Goal: Task Accomplishment & Management: Complete application form

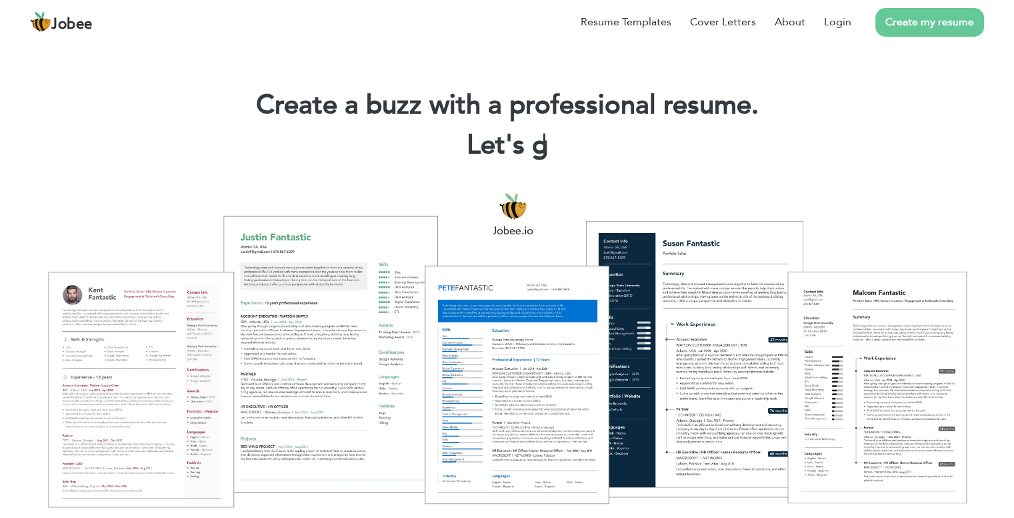
click at [917, 14] on link "Create my resume" at bounding box center [930, 22] width 109 height 29
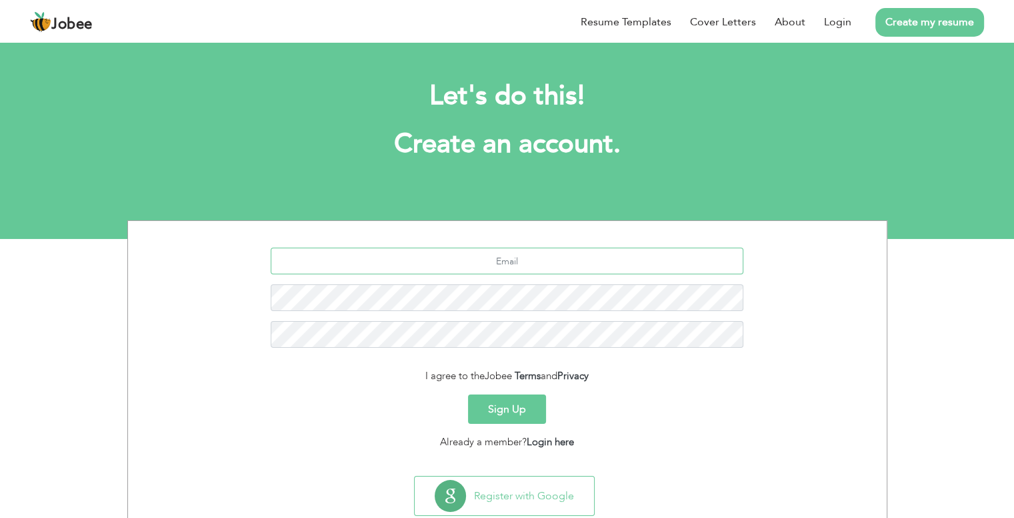
click at [523, 265] on input "text" at bounding box center [507, 260] width 473 height 27
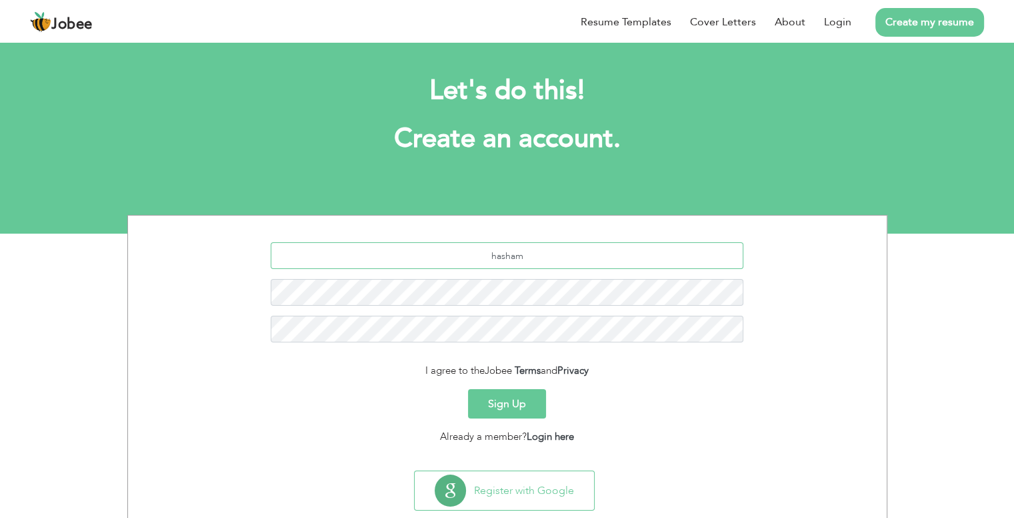
scroll to position [3, 0]
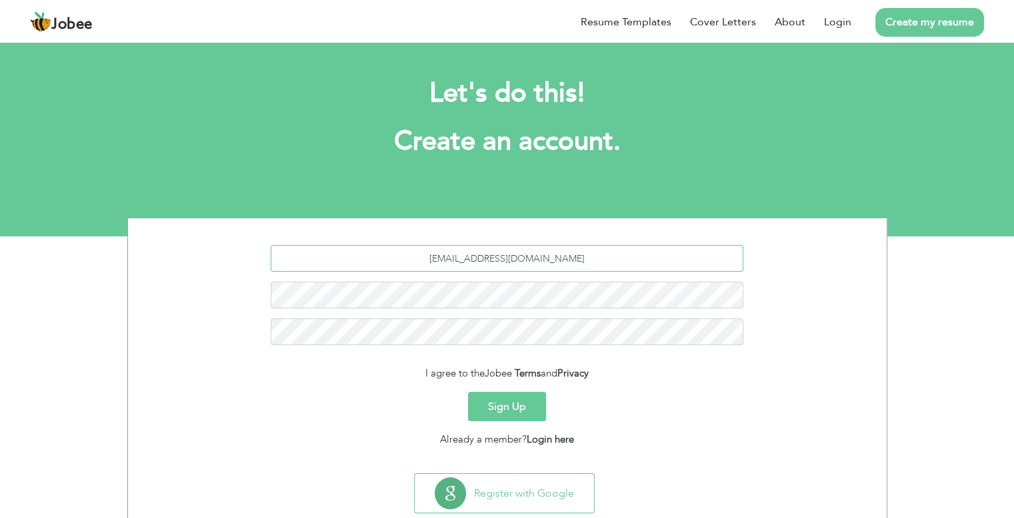
type input "hashamkasana78@gmail.com"
click at [512, 406] on button "Sign Up" at bounding box center [507, 406] width 78 height 29
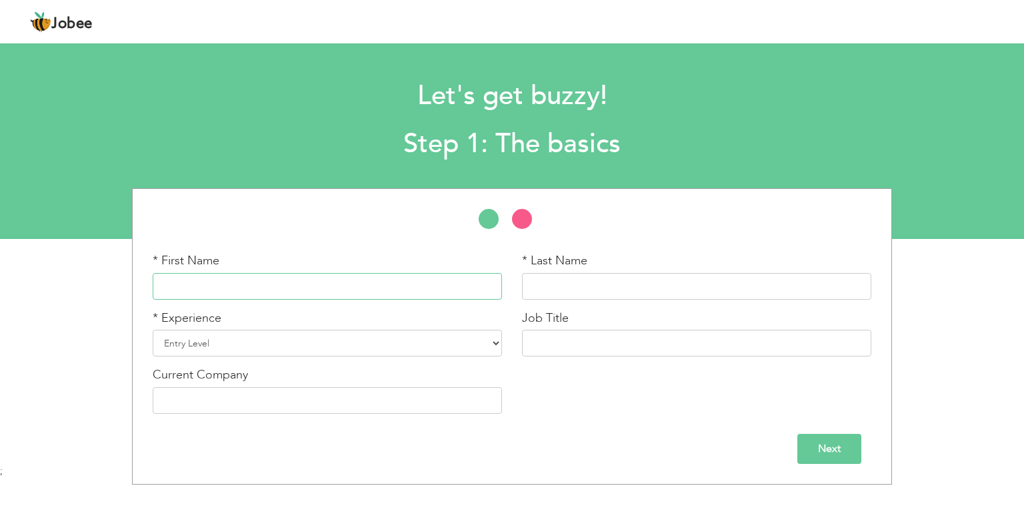
click at [307, 284] on input "text" at bounding box center [327, 286] width 349 height 27
type input "[DEMOGRAPHIC_DATA]"
click at [553, 286] on input "text" at bounding box center [696, 286] width 349 height 27
type input "Hasham"
click at [303, 341] on select "Entry Level Less than 1 Year 1 Year 2 Years 3 Years 4 Years 5 Years 6 Years 7 Y…" at bounding box center [327, 342] width 349 height 27
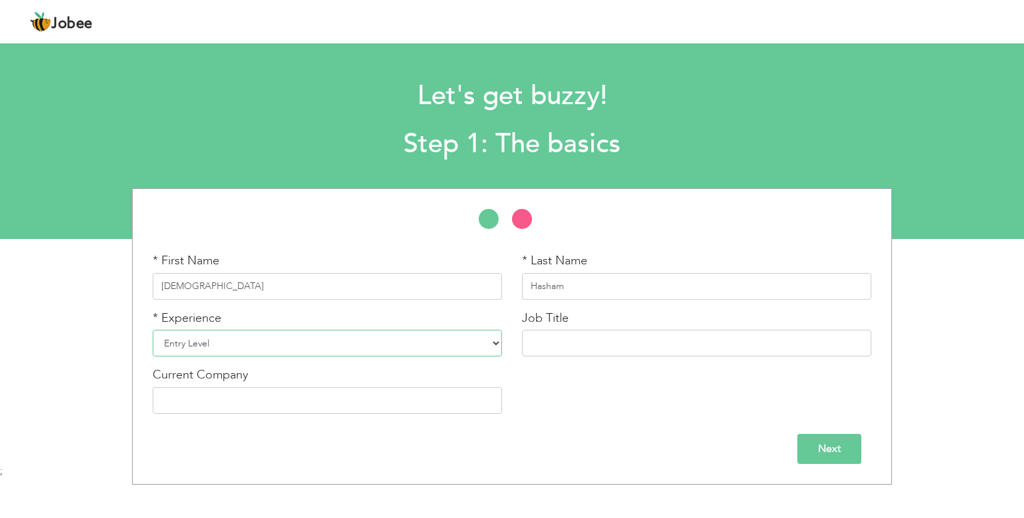
click at [303, 341] on select "Entry Level Less than 1 Year 1 Year 2 Years 3 Years 4 Years 5 Years 6 Years 7 Y…" at bounding box center [327, 342] width 349 height 27
click at [490, 347] on select "Entry Level Less than 1 Year 1 Year 2 Years 3 Years 4 Years 5 Years 6 Years 7 Y…" at bounding box center [327, 342] width 349 height 27
click at [496, 345] on select "Entry Level Less than 1 Year 1 Year 2 Years 3 Years 4 Years 5 Years 6 Years 7 Y…" at bounding box center [327, 342] width 349 height 27
click at [579, 339] on input "text" at bounding box center [696, 342] width 349 height 27
click at [460, 344] on select "Entry Level Less than 1 Year 1 Year 2 Years 3 Years 4 Years 5 Years 6 Years 7 Y…" at bounding box center [327, 342] width 349 height 27
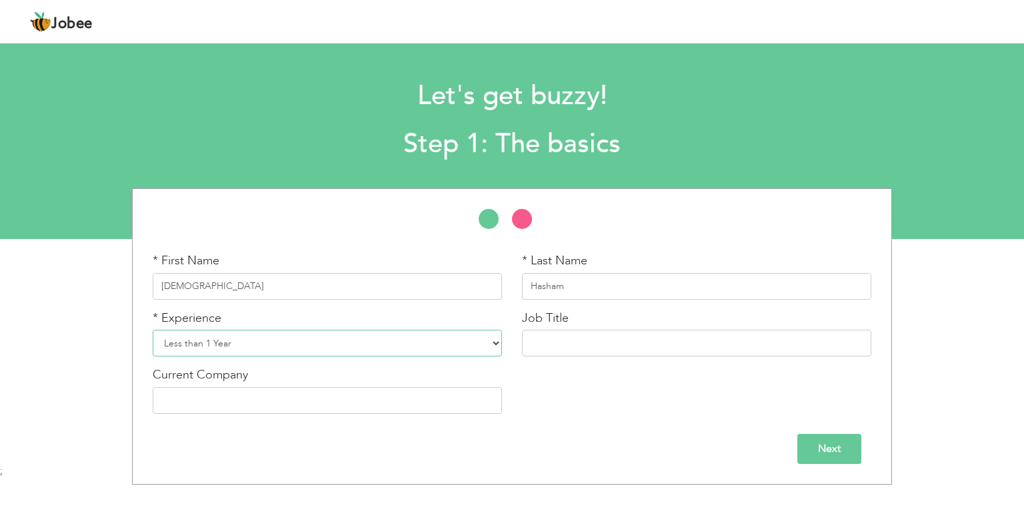
click at [153, 329] on select "Entry Level Less than 1 Year 1 Year 2 Years 3 Years 4 Years 5 Years 6 Years 7 Y…" at bounding box center [327, 342] width 349 height 27
click at [486, 345] on select "Entry Level Less than 1 Year 1 Year 2 Years 3 Years 4 Years 5 Years 6 Years 7 Y…" at bounding box center [327, 342] width 349 height 27
select select "1"
click at [153, 329] on select "Entry Level Less than 1 Year 1 Year 2 Years 3 Years 4 Years 5 Years 6 Years 7 Y…" at bounding box center [327, 342] width 349 height 27
click at [821, 453] on input "Next" at bounding box center [830, 449] width 64 height 30
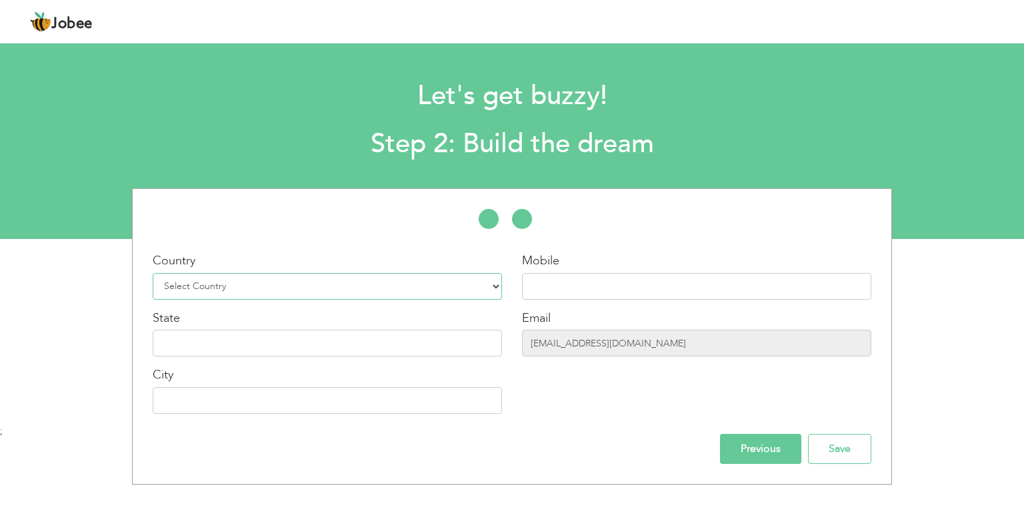
click at [367, 294] on select "Select Country Afghanistan Albania Algeria American Samoa Andorra Angola Anguil…" at bounding box center [327, 286] width 349 height 27
select select "166"
click at [153, 273] on select "Select Country Afghanistan Albania Algeria American Samoa Andorra Angola Anguil…" at bounding box center [327, 286] width 349 height 27
click at [589, 289] on input "text" at bounding box center [696, 286] width 349 height 27
type input "03064896152"
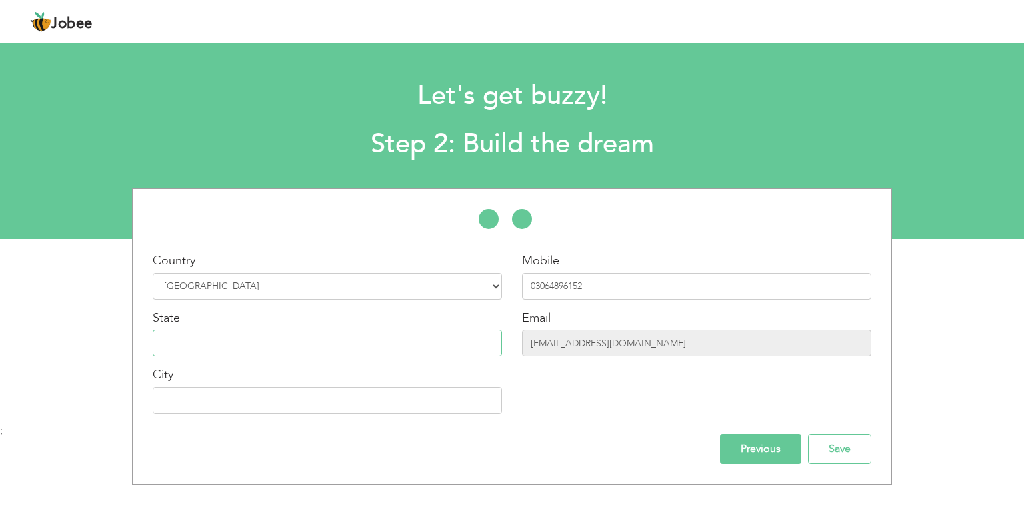
click at [380, 352] on input "text" at bounding box center [327, 342] width 349 height 27
type input "p"
type input "[GEOGRAPHIC_DATA]"
click at [398, 401] on input "text" at bounding box center [327, 400] width 349 height 27
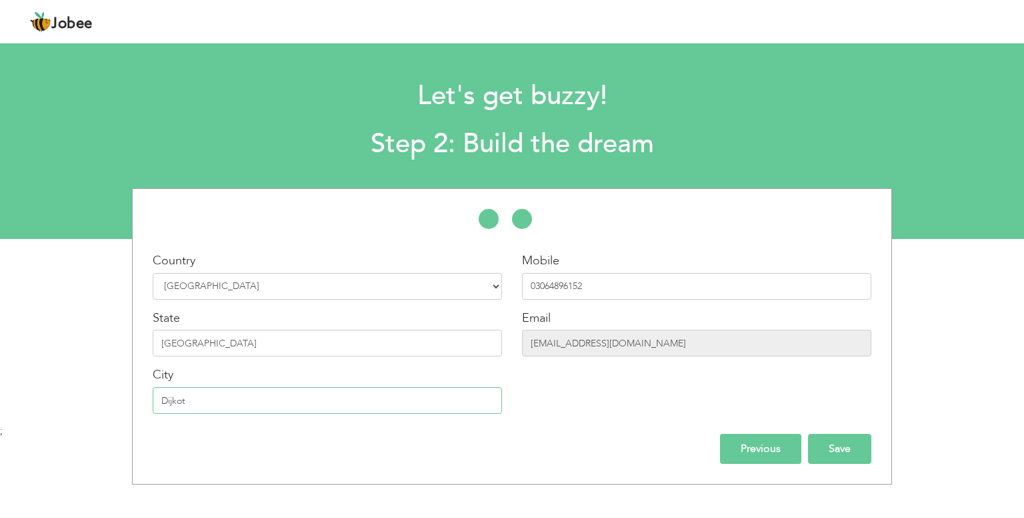
type input "Dijkot"
click at [851, 446] on input "Save" at bounding box center [839, 449] width 63 height 30
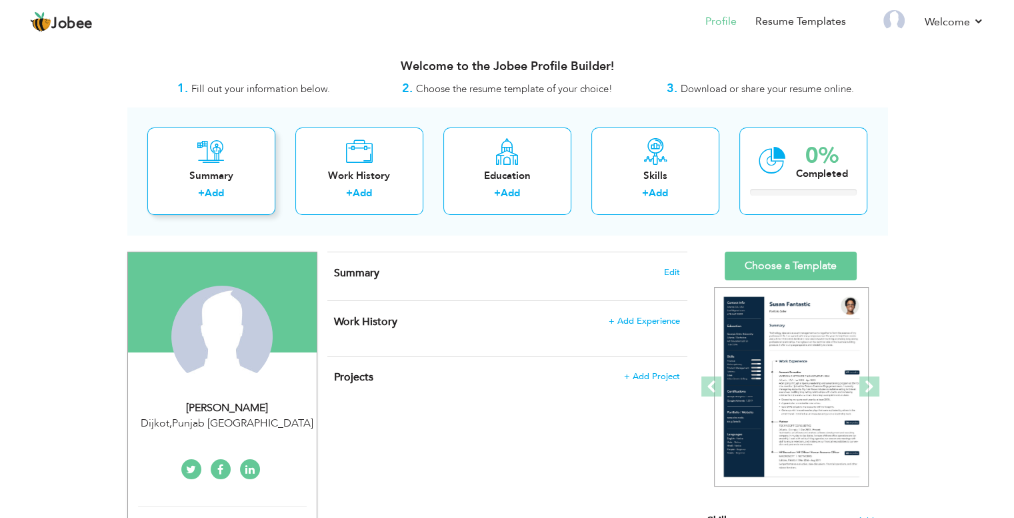
click at [211, 177] on div "Summary" at bounding box center [211, 176] width 107 height 14
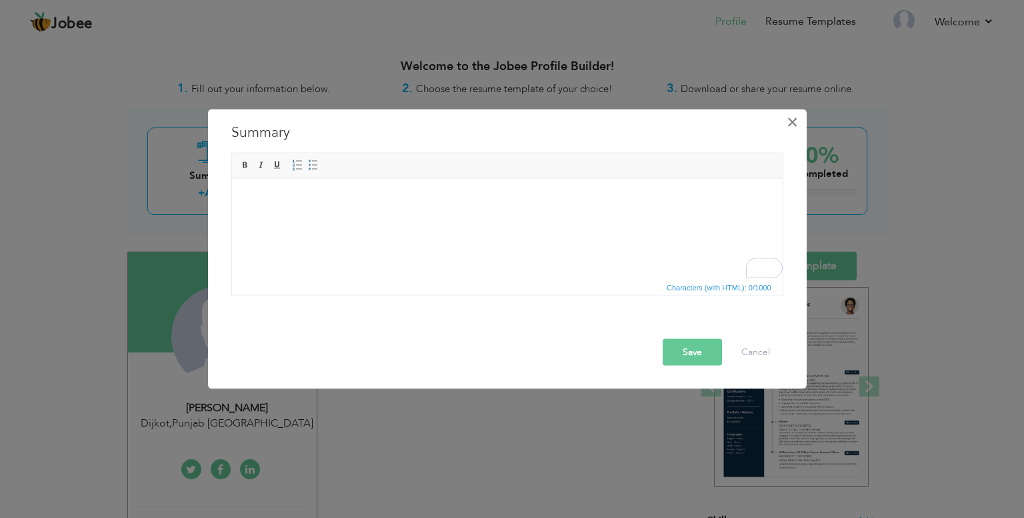
click at [791, 125] on span "×" at bounding box center [792, 122] width 11 height 24
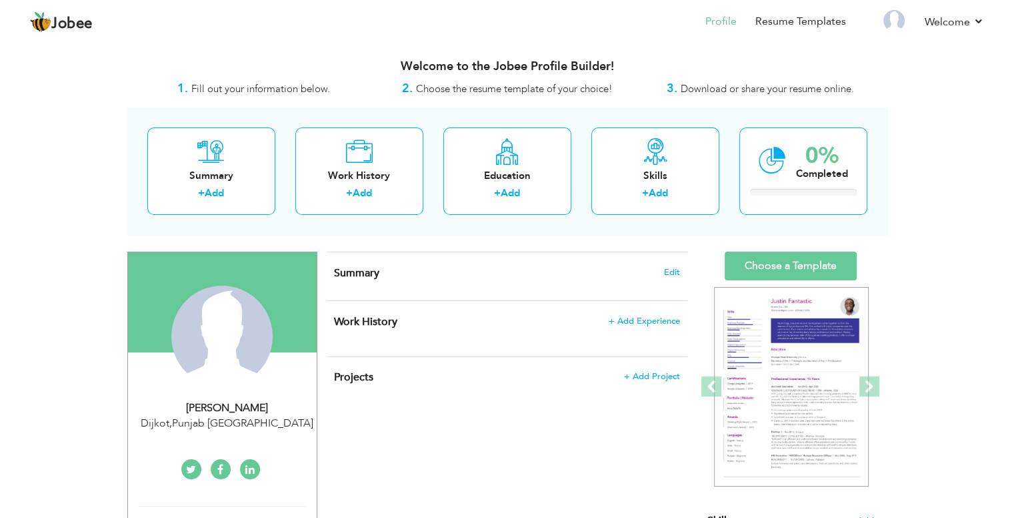
click at [65, 227] on div "View Resume Export PDF Profile Summary Public Link Experience Education Awards …" at bounding box center [507, 476] width 1014 height 872
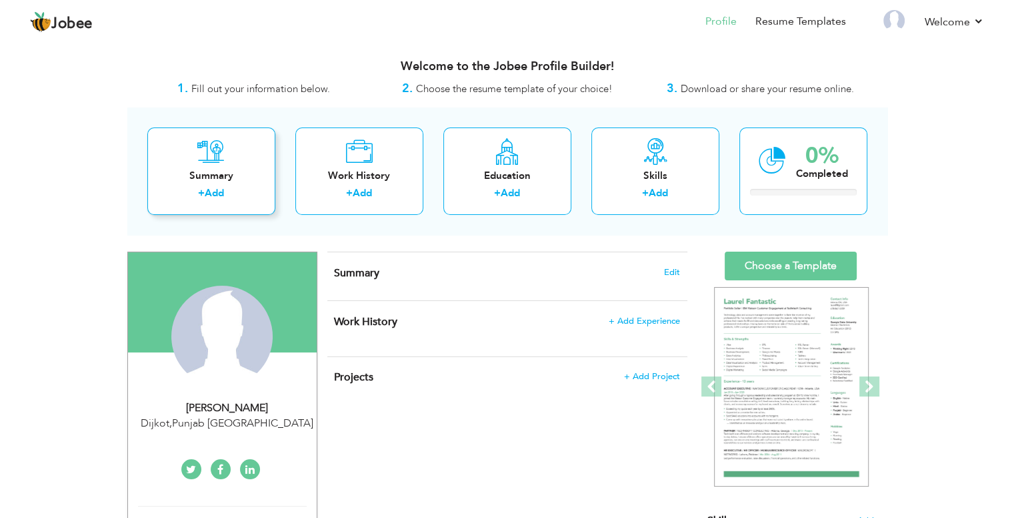
click at [187, 174] on div "Summary" at bounding box center [211, 176] width 107 height 14
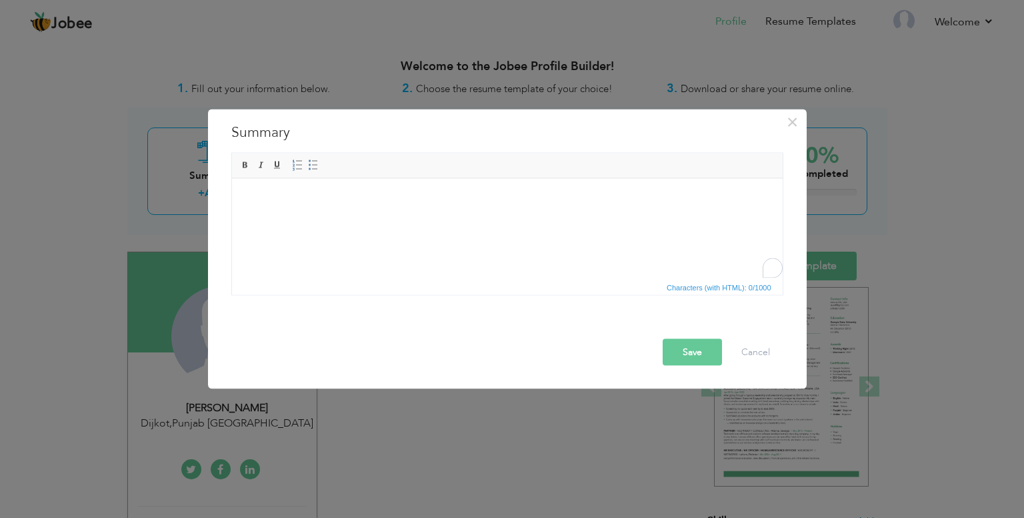
click at [321, 207] on html at bounding box center [506, 198] width 551 height 41
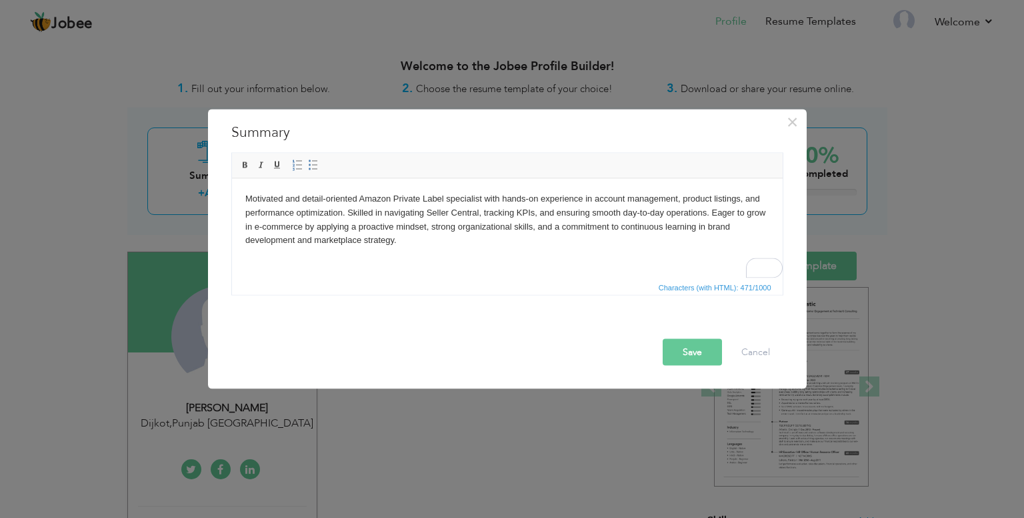
click at [704, 351] on button "Save" at bounding box center [692, 352] width 59 height 27
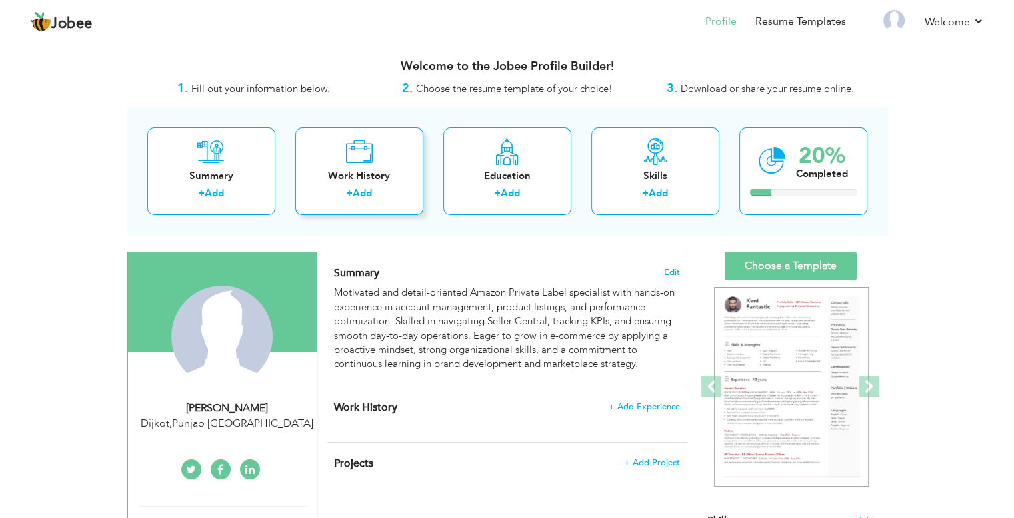
click at [370, 181] on div "Work History" at bounding box center [359, 176] width 107 height 14
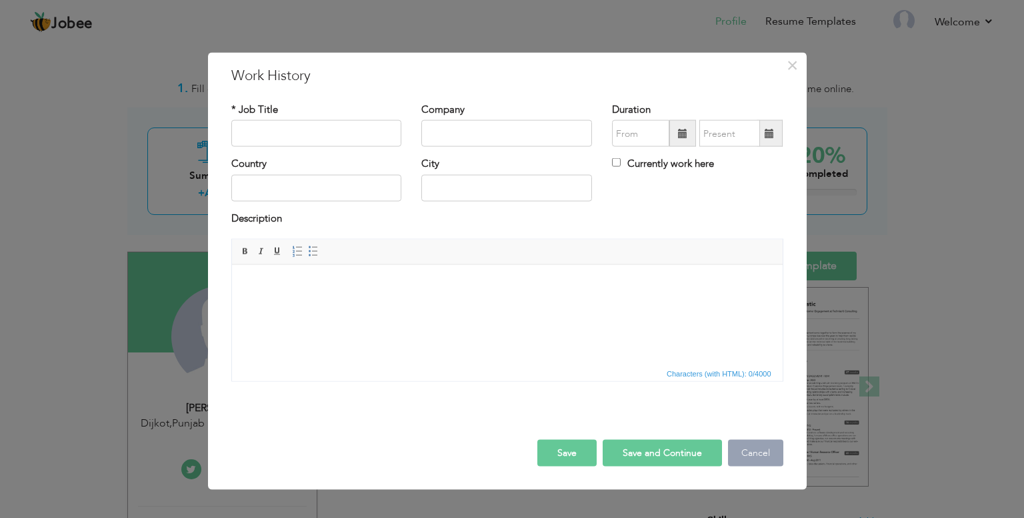
click at [752, 446] on button "Cancel" at bounding box center [755, 453] width 55 height 27
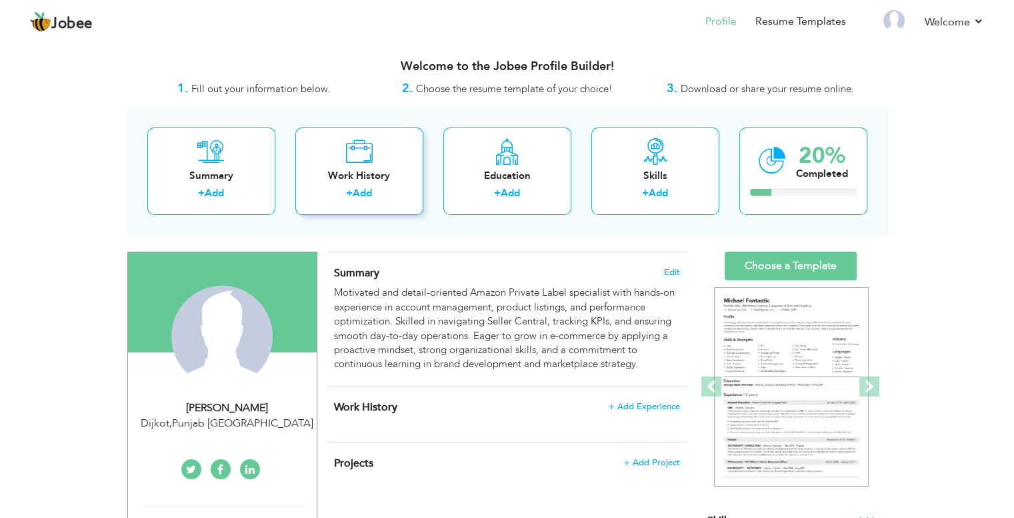
click at [371, 166] on div "Work History + Add" at bounding box center [359, 170] width 128 height 87
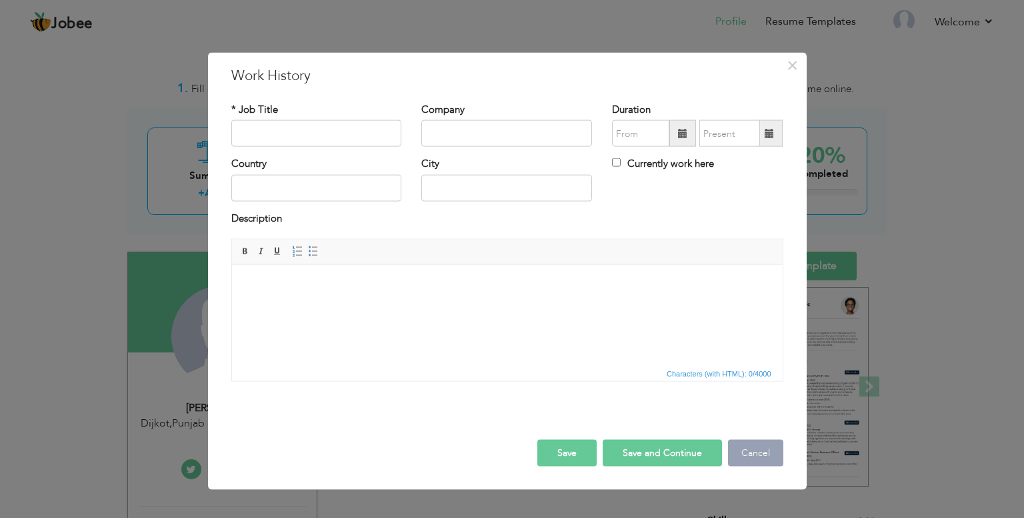
click at [751, 448] on button "Cancel" at bounding box center [755, 453] width 55 height 27
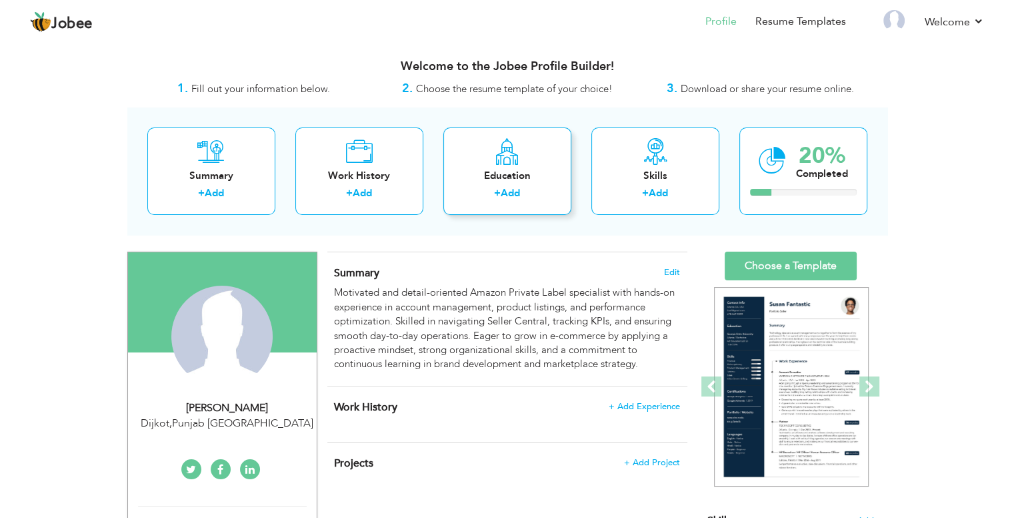
click at [534, 155] on div "Education + Add" at bounding box center [508, 170] width 128 height 87
radio input "true"
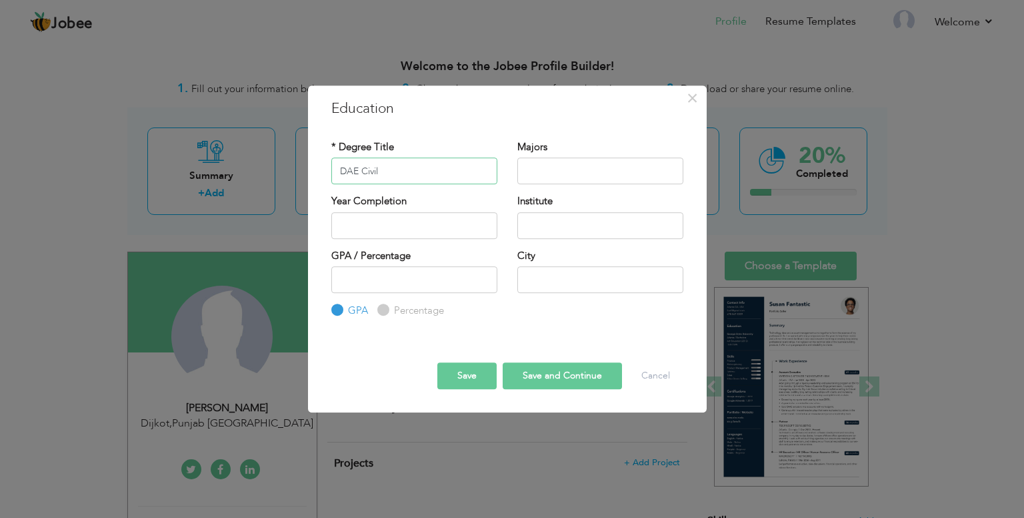
type input "DAE Civil"
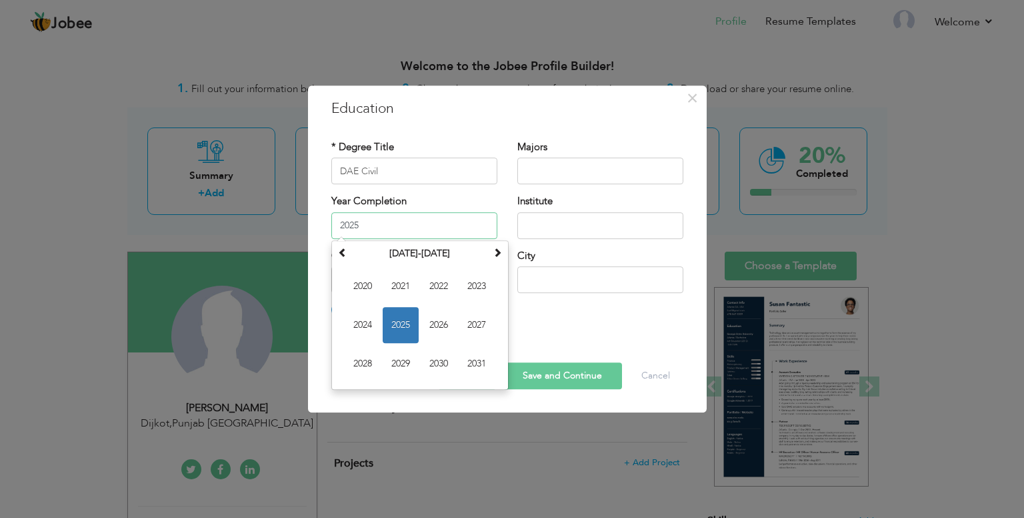
click at [386, 229] on input "2025" at bounding box center [414, 225] width 166 height 27
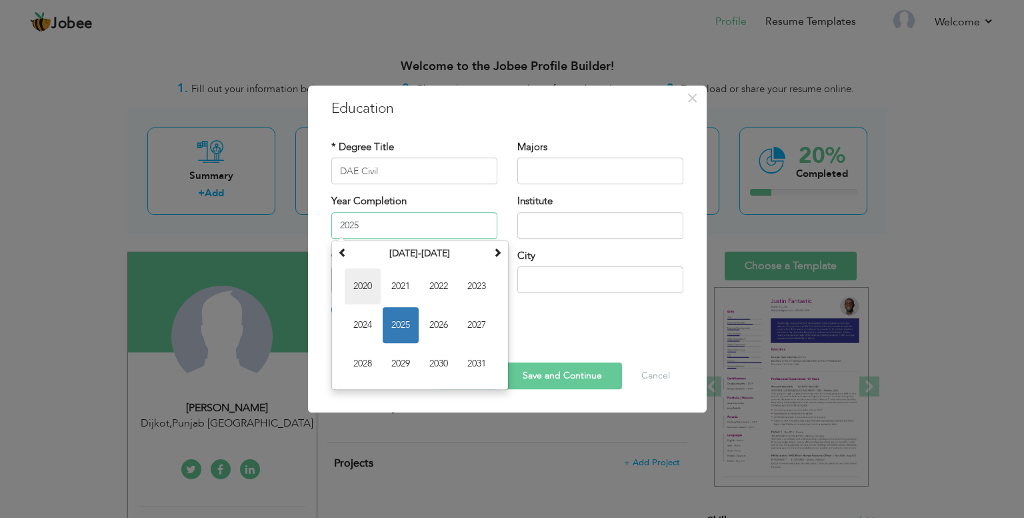
click at [362, 283] on span "2020" at bounding box center [363, 286] width 36 height 36
type input "2020"
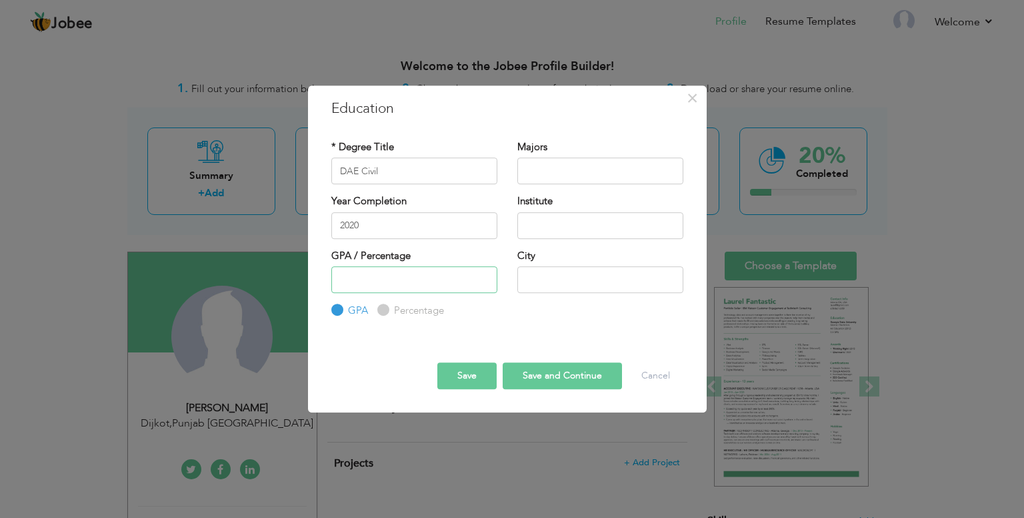
click at [464, 283] on input "number" at bounding box center [414, 279] width 166 height 27
type input "76"
click at [562, 238] on input "text" at bounding box center [601, 225] width 166 height 27
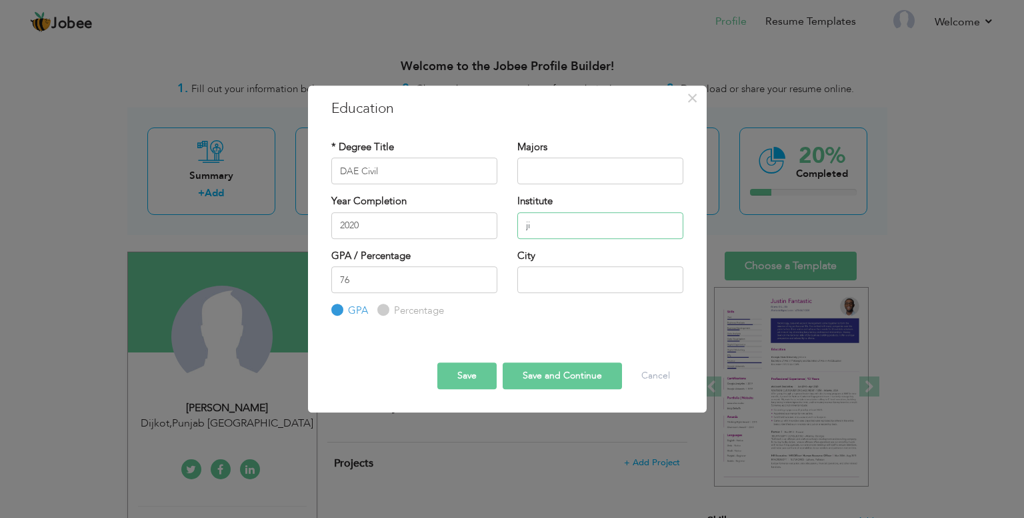
type input "j"
type input "Jinnah Polytechnic institute"
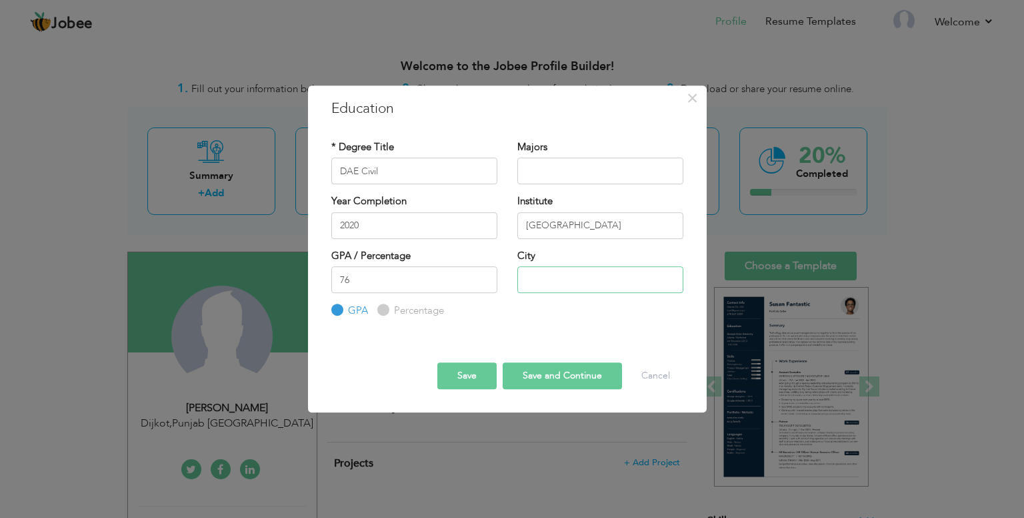
click at [573, 273] on input "text" at bounding box center [601, 279] width 166 height 27
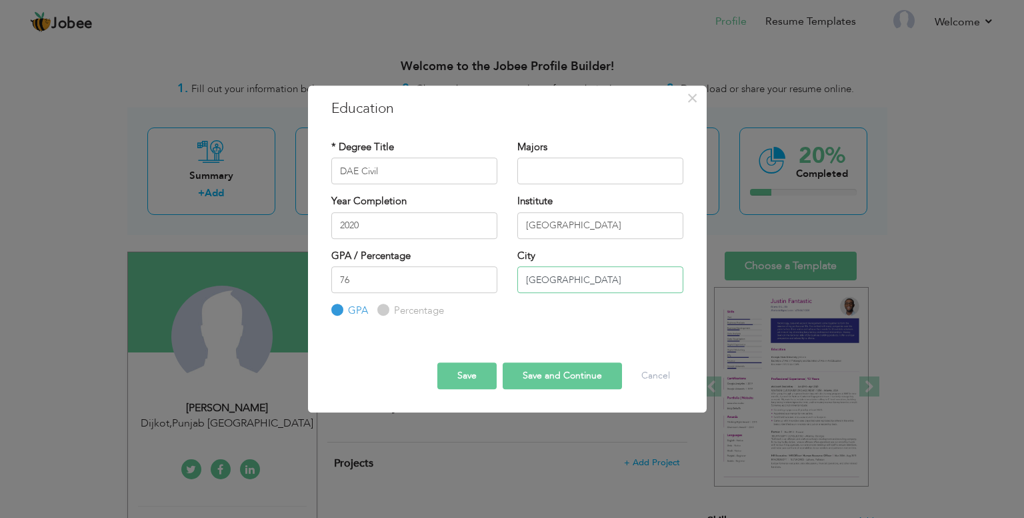
type input "Faisalabad"
click at [558, 167] on input "text" at bounding box center [601, 170] width 166 height 27
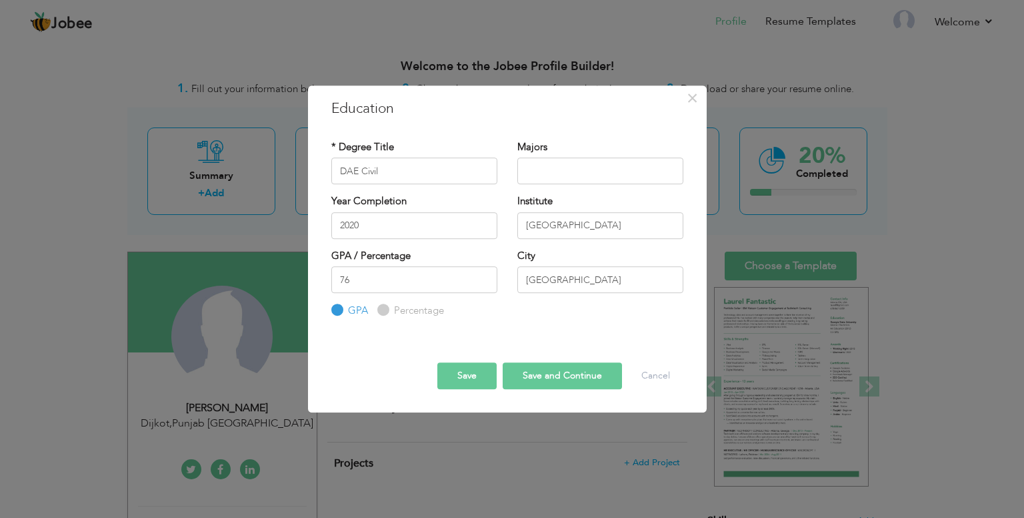
click at [379, 308] on input "Percentage" at bounding box center [381, 310] width 9 height 9
radio input "true"
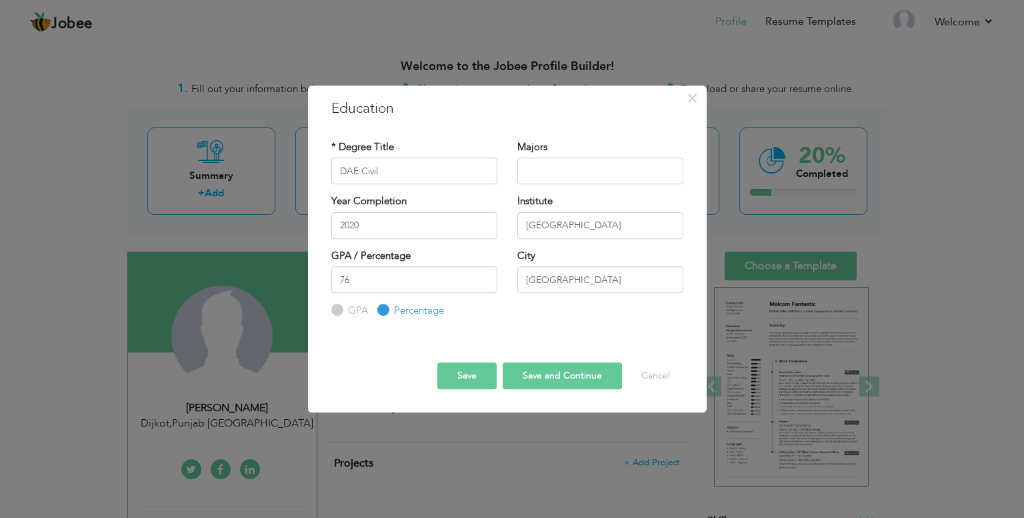
click at [569, 374] on button "Save and Continue" at bounding box center [562, 375] width 119 height 27
radio input "true"
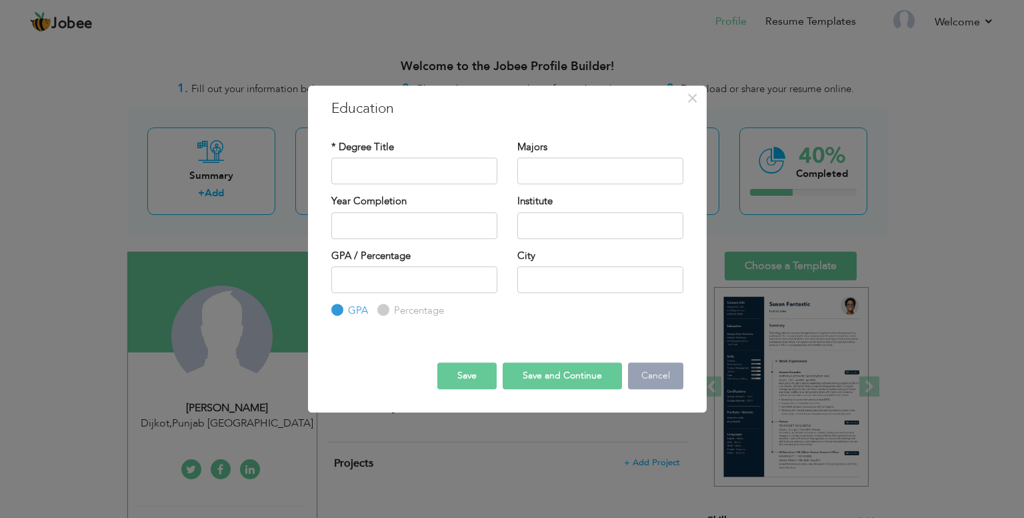
click at [651, 373] on button "Cancel" at bounding box center [655, 375] width 55 height 27
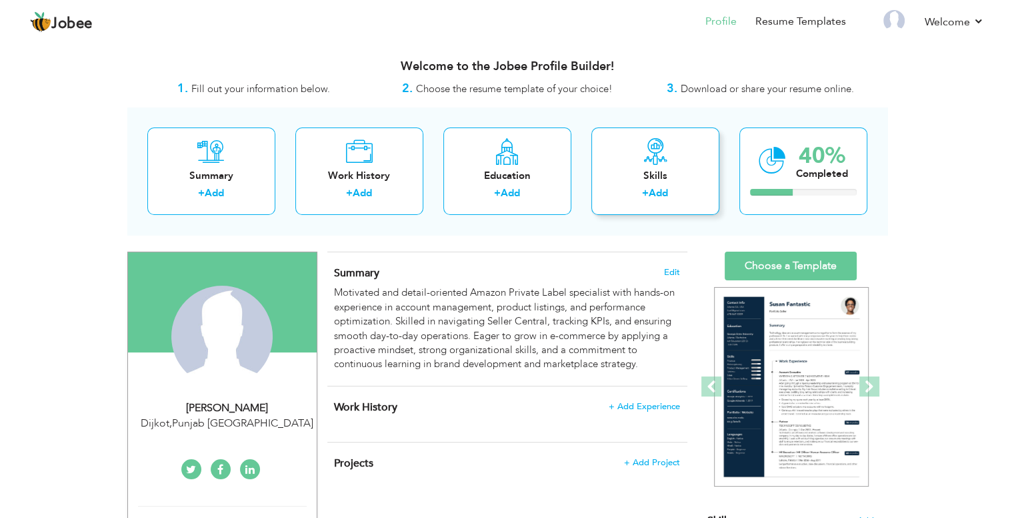
click at [636, 170] on div "Skills" at bounding box center [655, 176] width 107 height 14
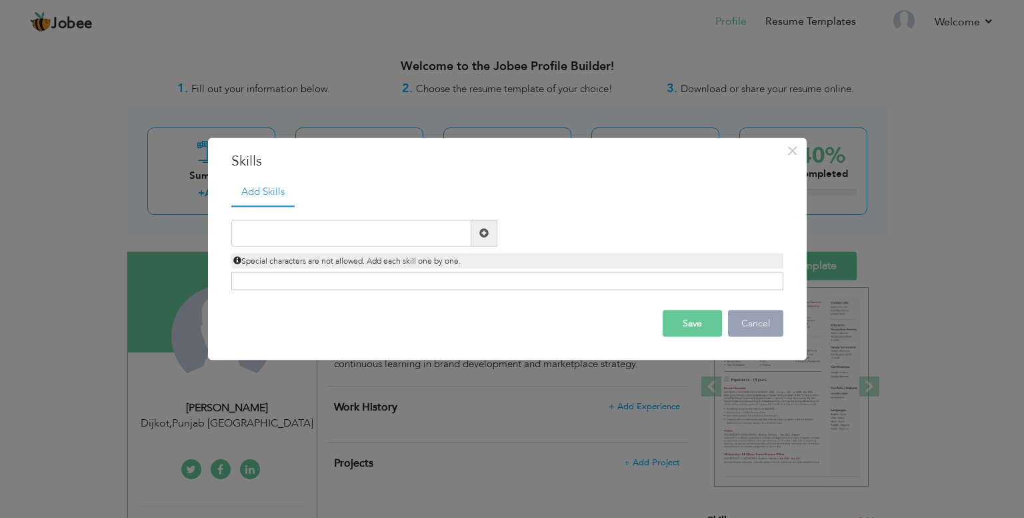
click at [742, 321] on button "Cancel" at bounding box center [755, 322] width 55 height 27
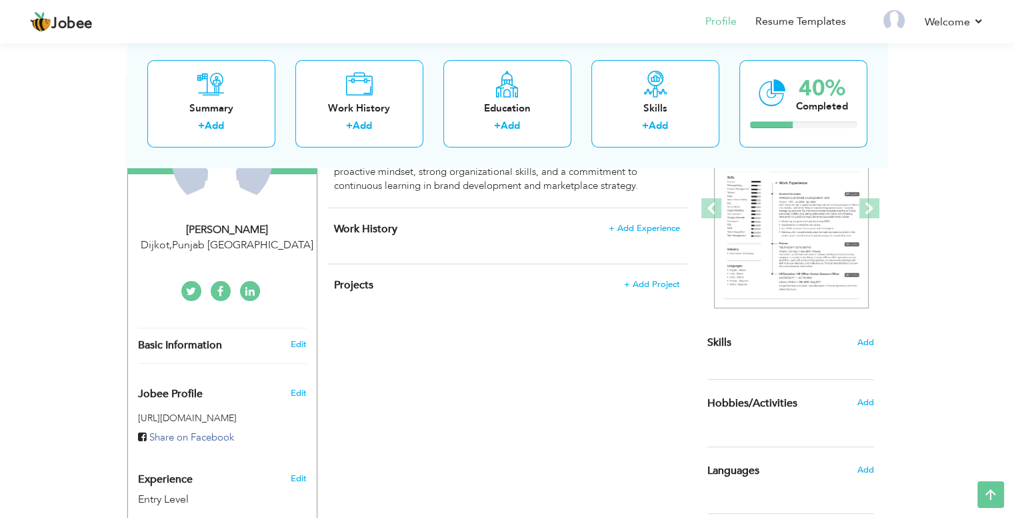
scroll to position [426, 0]
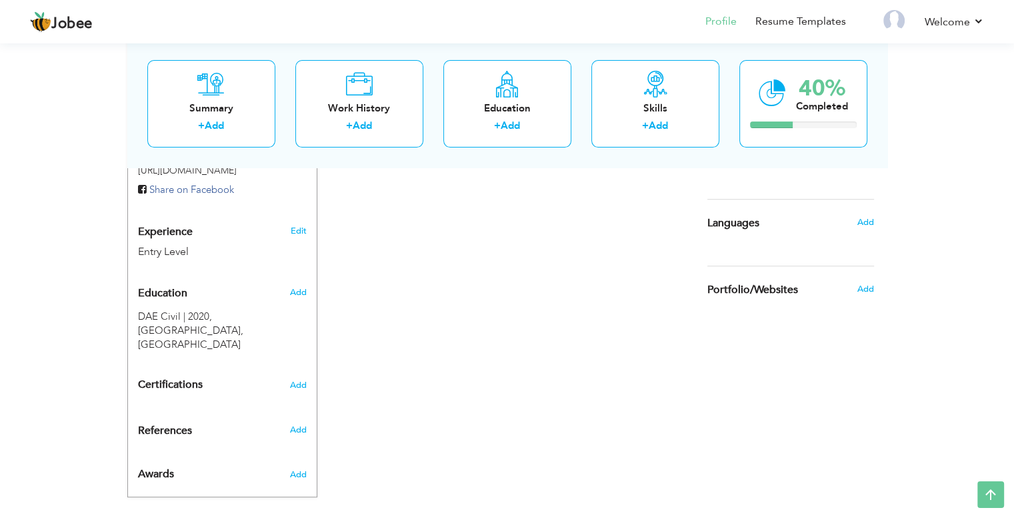
drag, startPoint x: 501, startPoint y: 311, endPoint x: 476, endPoint y: 335, distance: 34.9
click at [476, 335] on div "CV Import Profile Strength 0% Select an Item from right menu Work History * Job…" at bounding box center [507, 154] width 380 height 656
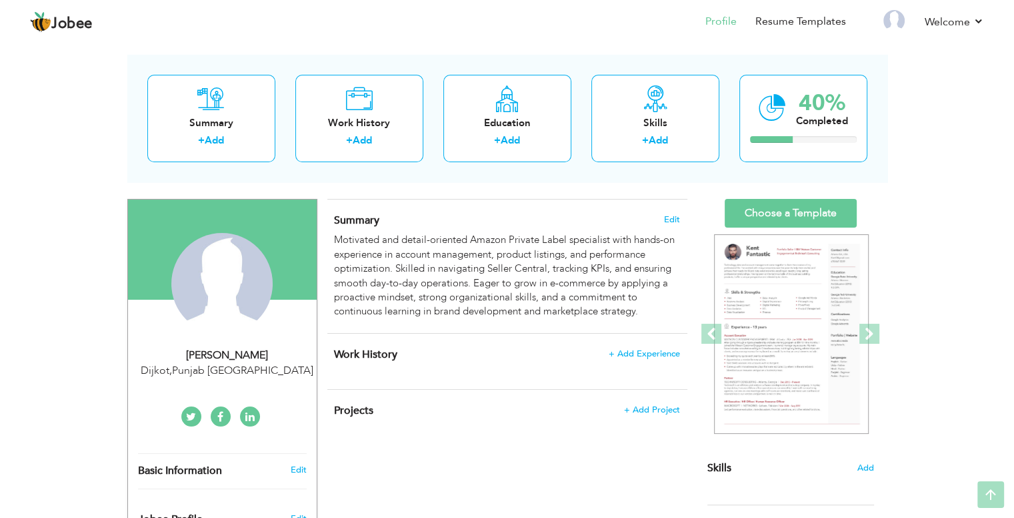
scroll to position [0, 0]
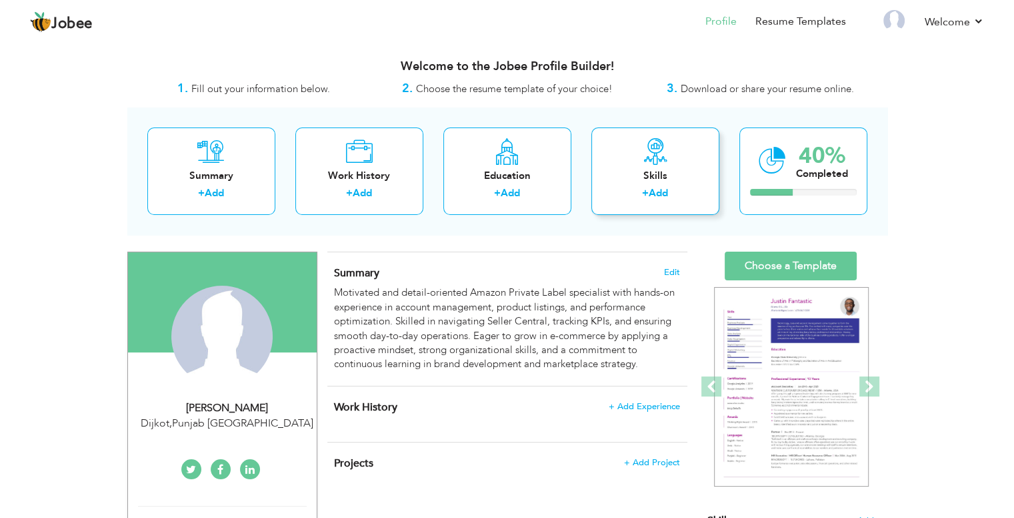
click at [635, 193] on div "+ Add" at bounding box center [655, 194] width 107 height 17
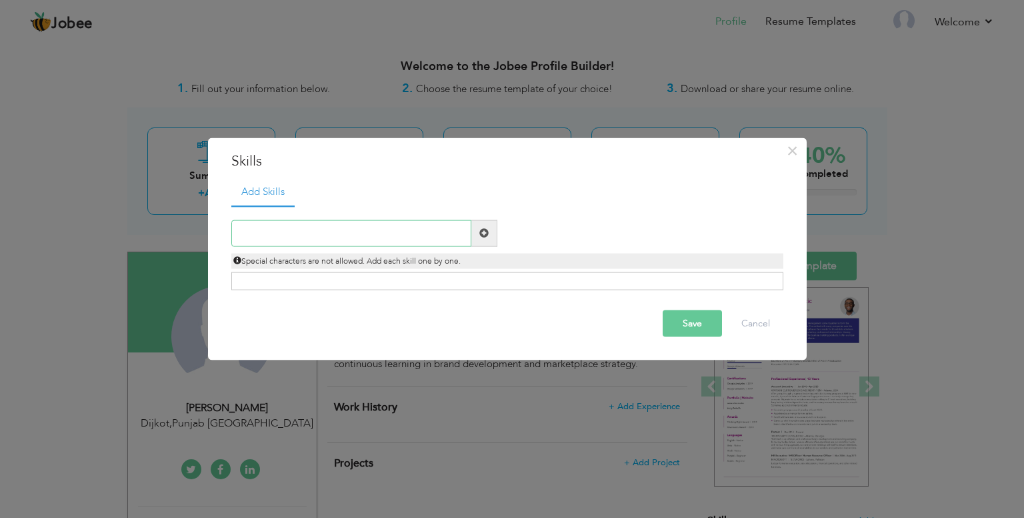
click at [311, 236] on input "text" at bounding box center [351, 232] width 240 height 27
click at [357, 232] on input "text" at bounding box center [351, 232] width 240 height 27
click at [293, 233] on input "Amazon PL account management" at bounding box center [351, 232] width 240 height 27
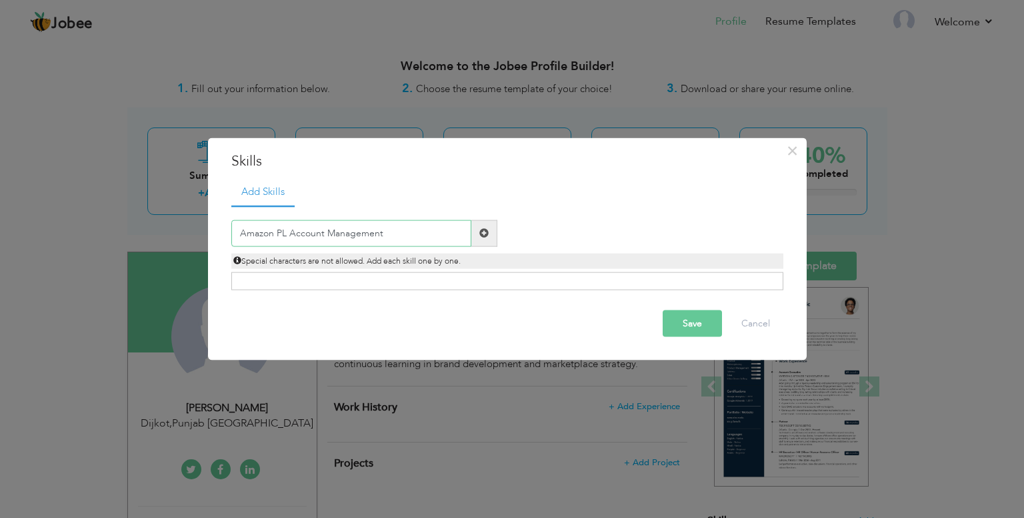
type input "Amazon PL Account Management"
click at [465, 199] on ul "Add Skills" at bounding box center [507, 191] width 552 height 27
click at [476, 222] on span at bounding box center [485, 232] width 26 height 27
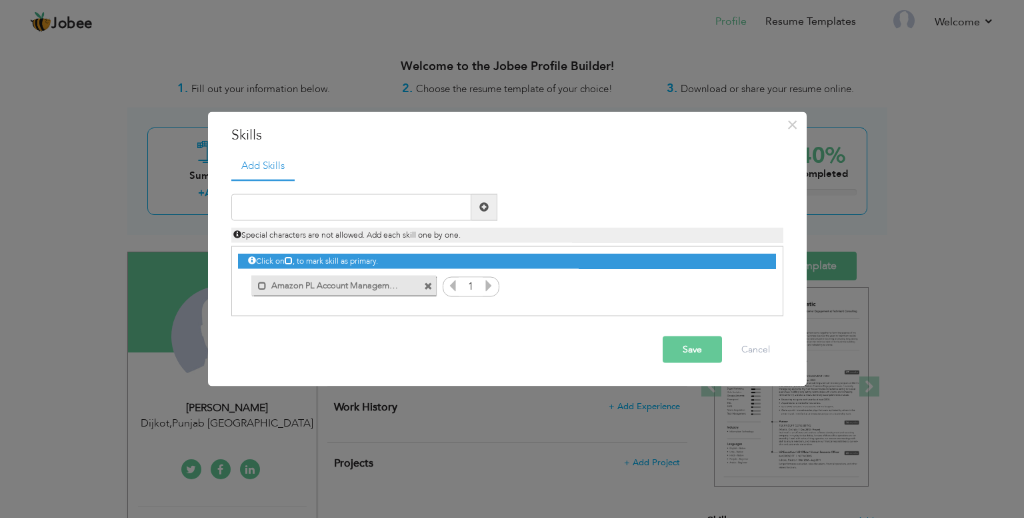
click at [488, 284] on icon at bounding box center [489, 285] width 12 height 12
click at [408, 195] on input "text" at bounding box center [351, 206] width 240 height 27
type input "AutoCAD"
click at [540, 216] on div "AutoCAD Duplicate entry Special characters are not allowed. Add each skill one …" at bounding box center [507, 217] width 572 height 49
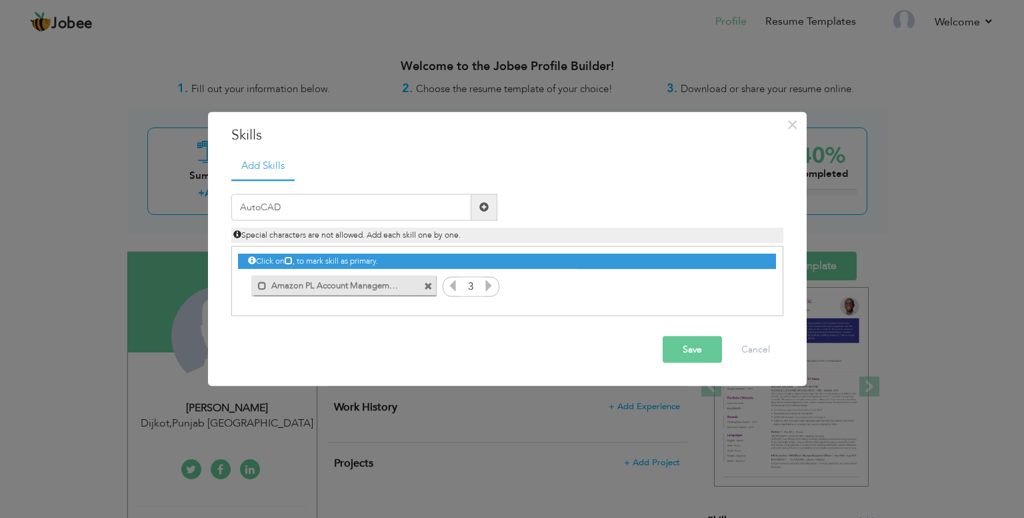
click at [486, 209] on span at bounding box center [484, 206] width 9 height 9
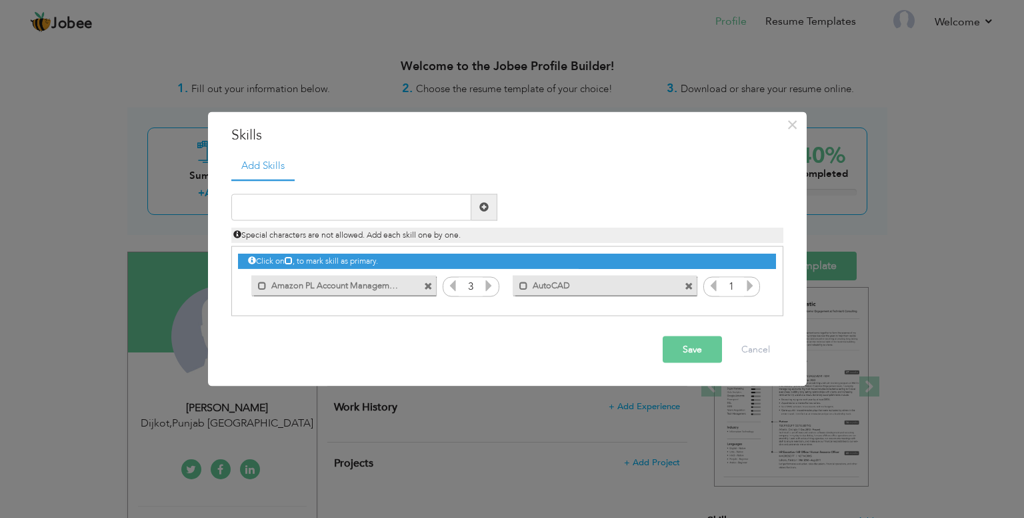
click at [637, 285] on label "AutoCAD" at bounding box center [595, 283] width 135 height 17
click at [527, 285] on span at bounding box center [526, 285] width 9 height 9
click at [686, 283] on span at bounding box center [689, 286] width 9 height 9
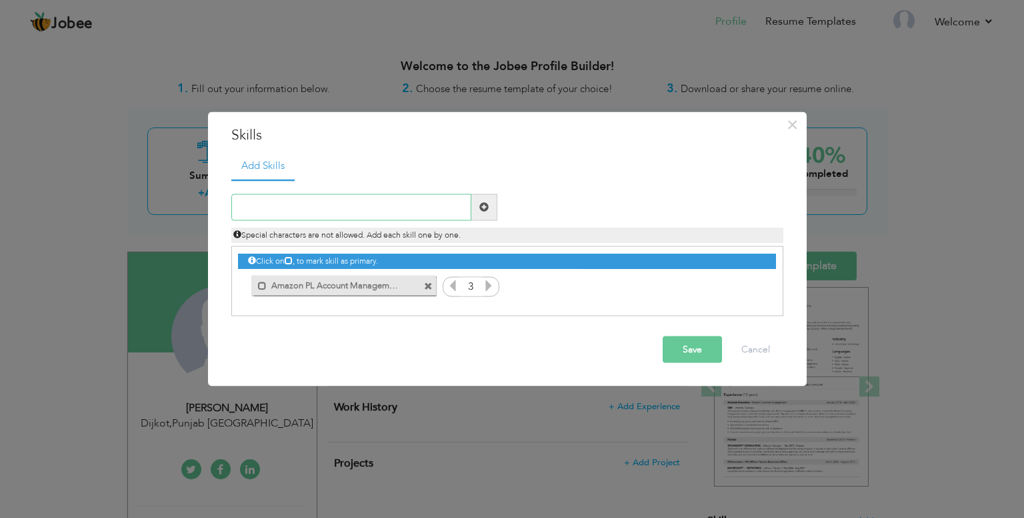
click at [379, 196] on input "text" at bounding box center [351, 206] width 240 height 27
type input "AutoCAD 2D & 3D"
click at [489, 205] on span at bounding box center [485, 206] width 26 height 27
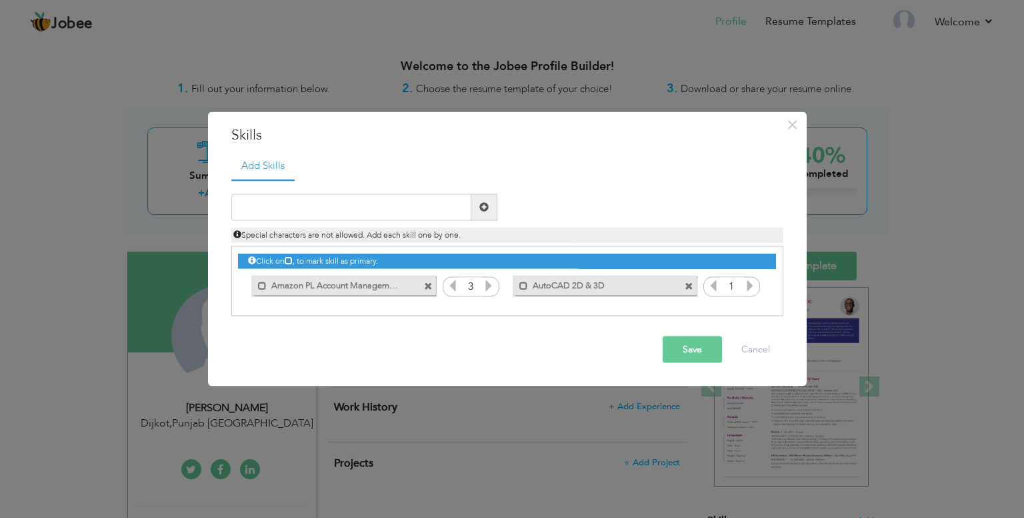
click at [751, 287] on icon at bounding box center [750, 285] width 12 height 12
click at [736, 285] on input "1" at bounding box center [732, 286] width 25 height 19
type input "2"
click at [736, 285] on input "2" at bounding box center [732, 286] width 25 height 19
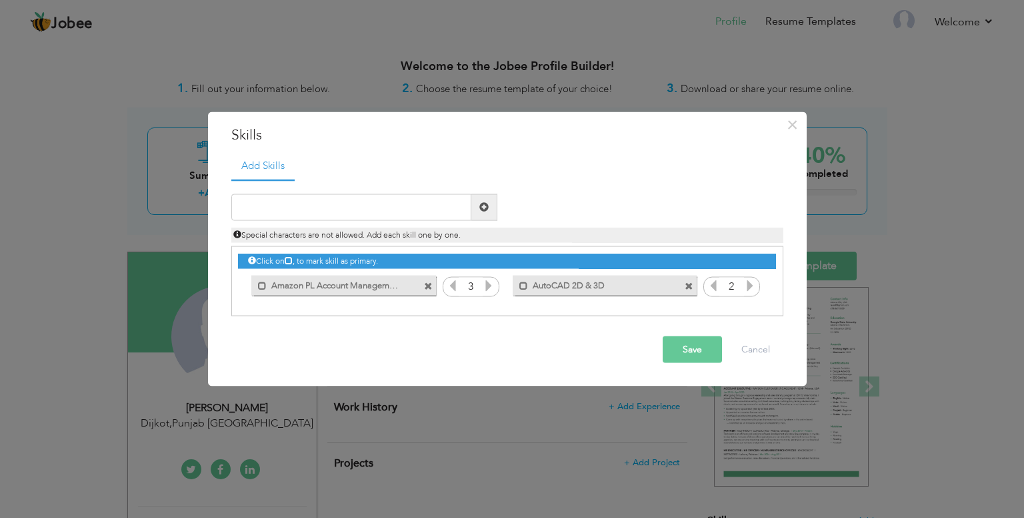
click at [627, 188] on div "Duplicate entry" at bounding box center [507, 247] width 552 height 137
click at [750, 284] on icon at bounding box center [750, 285] width 12 height 12
click at [712, 288] on icon at bounding box center [714, 285] width 12 height 12
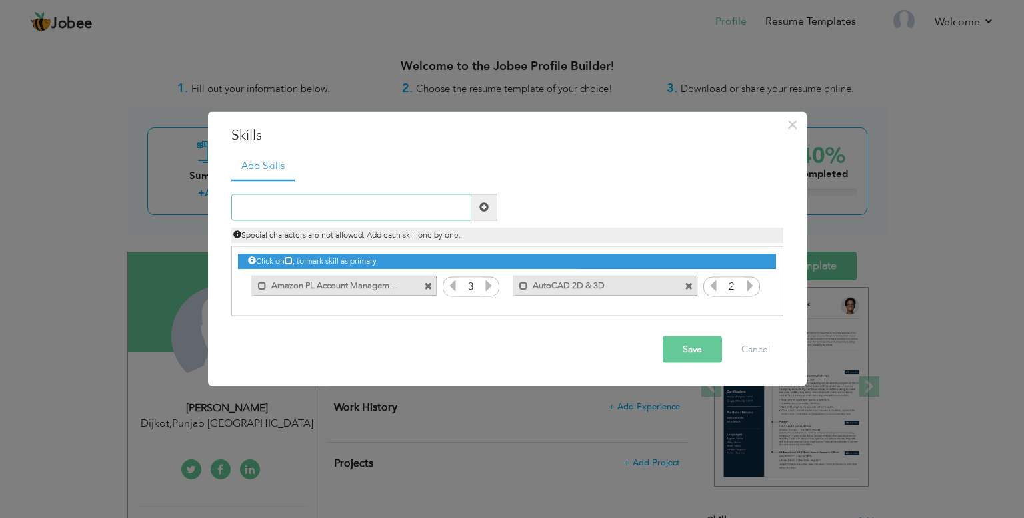
click at [342, 203] on input "text" at bounding box center [351, 206] width 240 height 27
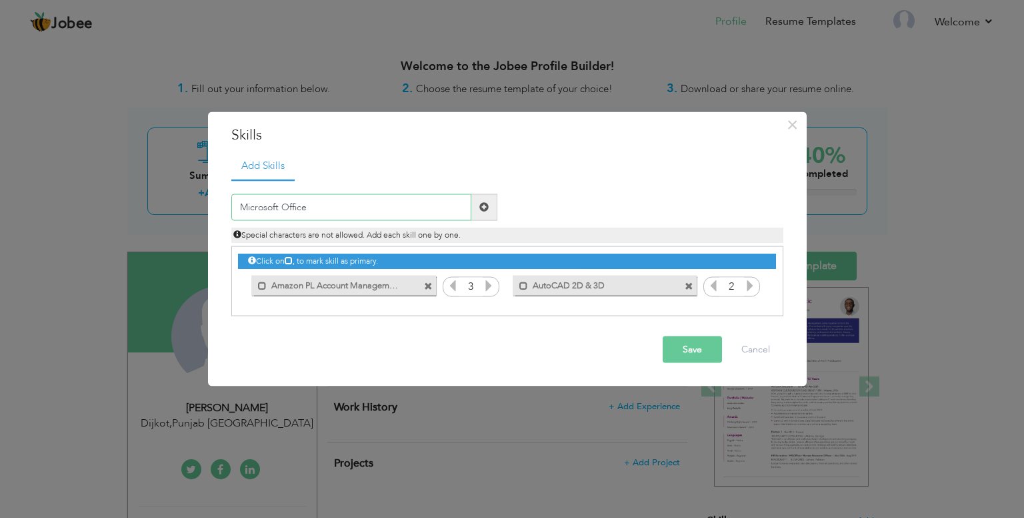
click at [301, 207] on input "Microsoft Office" at bounding box center [351, 206] width 240 height 27
drag, startPoint x: 309, startPoint y: 205, endPoint x: 239, endPoint y: 206, distance: 70.7
click at [239, 206] on input "Microsoft Office" at bounding box center [351, 206] width 240 height 27
paste input "- Microsoft Word"
type input "- Microsoft Word"
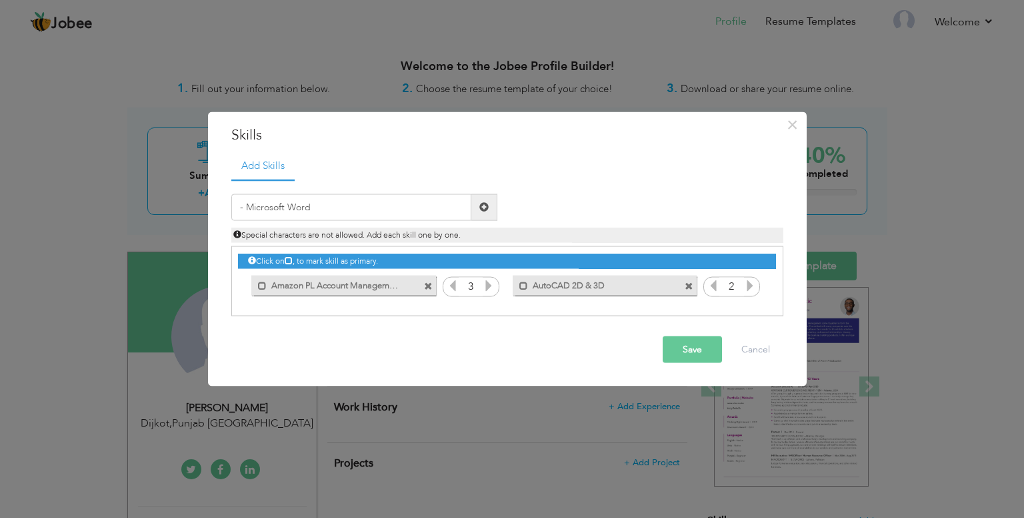
click at [480, 204] on span at bounding box center [484, 206] width 9 height 9
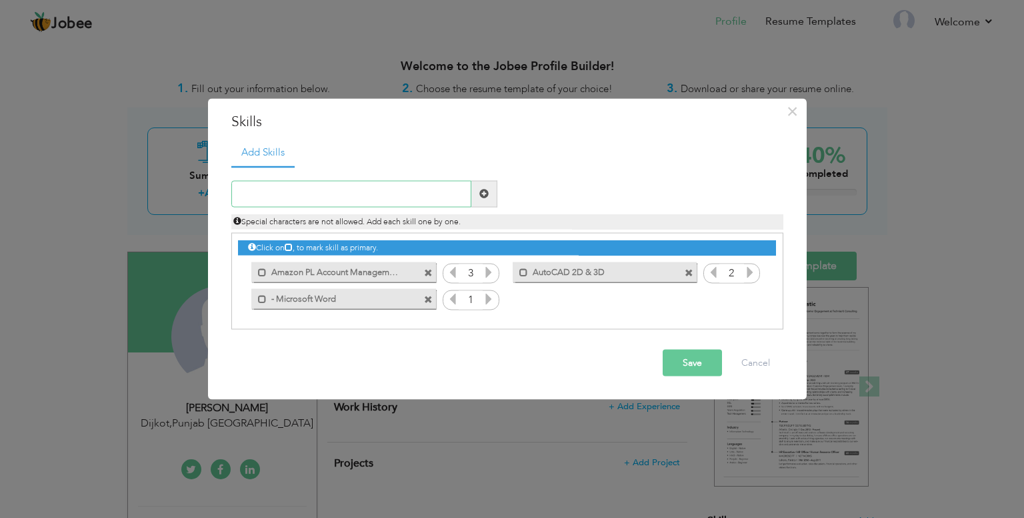
click at [311, 196] on input "text" at bounding box center [351, 193] width 240 height 27
paste input "- Microsoft Excel"
type input "- Microsoft Excel"
click at [476, 194] on span at bounding box center [485, 193] width 26 height 27
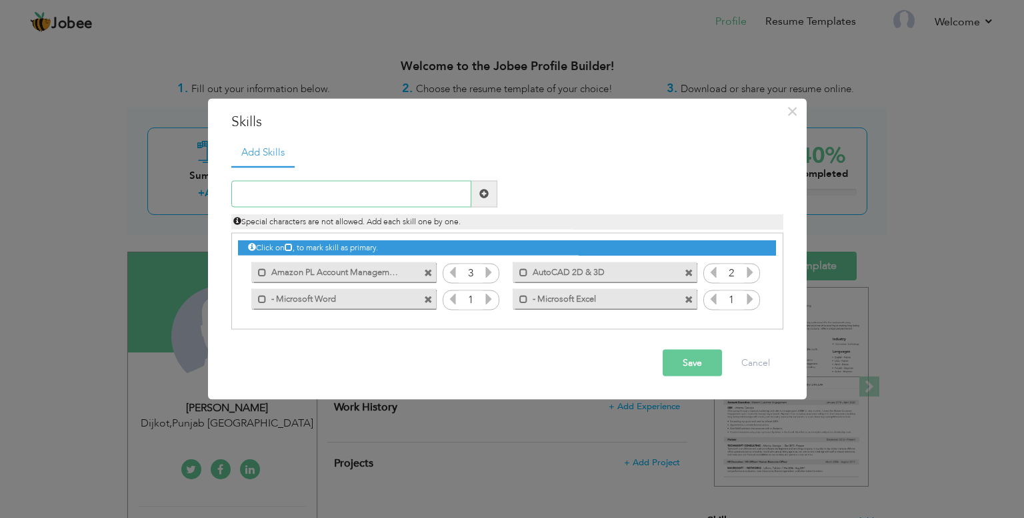
click at [344, 193] on input "text" at bounding box center [351, 193] width 240 height 27
type input "V"
click at [256, 193] on input "BOL.com" at bounding box center [351, 193] width 240 height 27
drag, startPoint x: 386, startPoint y: 302, endPoint x: 333, endPoint y: 291, distance: 53.1
click at [333, 291] on label "- Microsoft Word" at bounding box center [334, 297] width 135 height 17
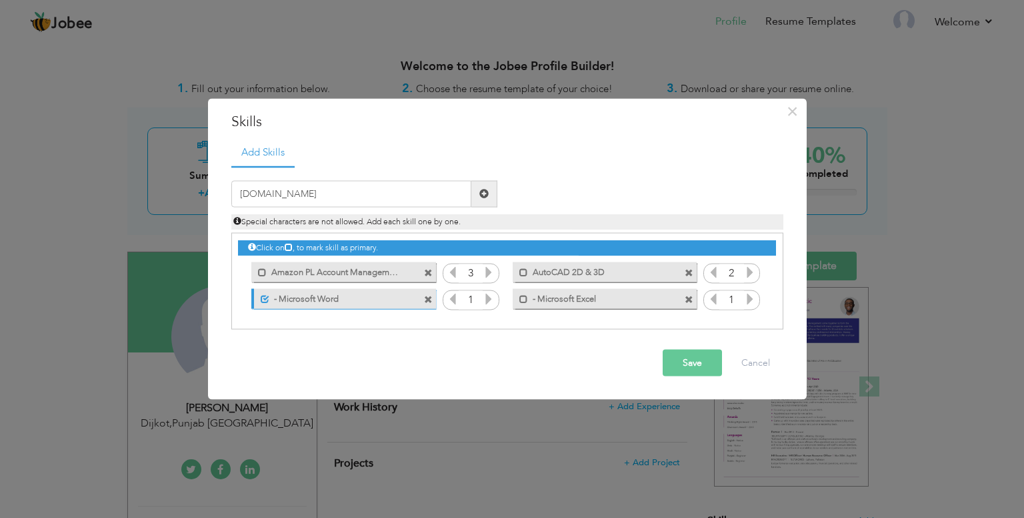
drag, startPoint x: 333, startPoint y: 291, endPoint x: 285, endPoint y: 291, distance: 48.0
click at [285, 291] on label "- Microsoft Word" at bounding box center [335, 297] width 133 height 17
click at [285, 291] on label "- Microsoft Word" at bounding box center [334, 297] width 135 height 17
click at [433, 298] on span at bounding box center [430, 296] width 12 height 14
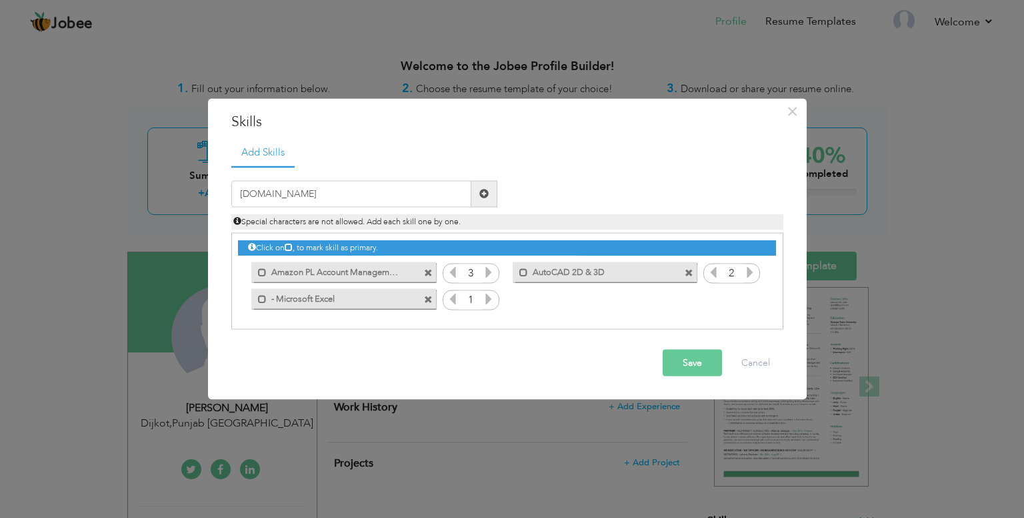
click at [430, 299] on span at bounding box center [428, 299] width 9 height 9
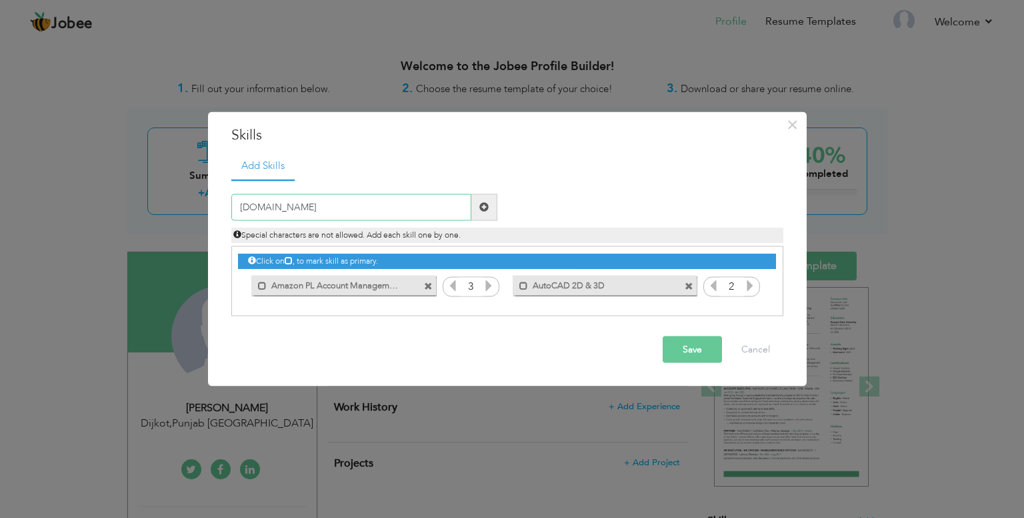
click at [356, 204] on input "Bol.com" at bounding box center [351, 206] width 240 height 27
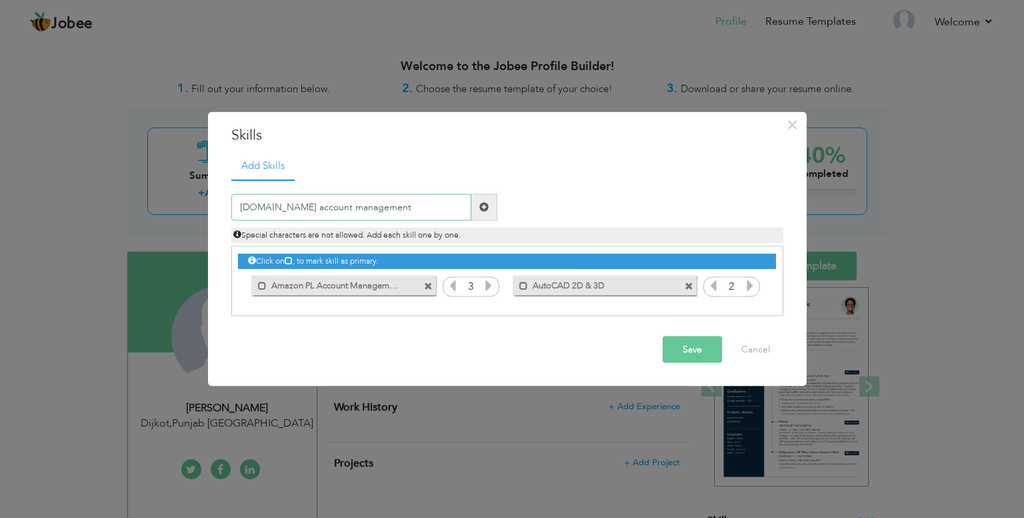
type input "[DOMAIN_NAME] account management"
click at [478, 213] on span at bounding box center [485, 206] width 26 height 27
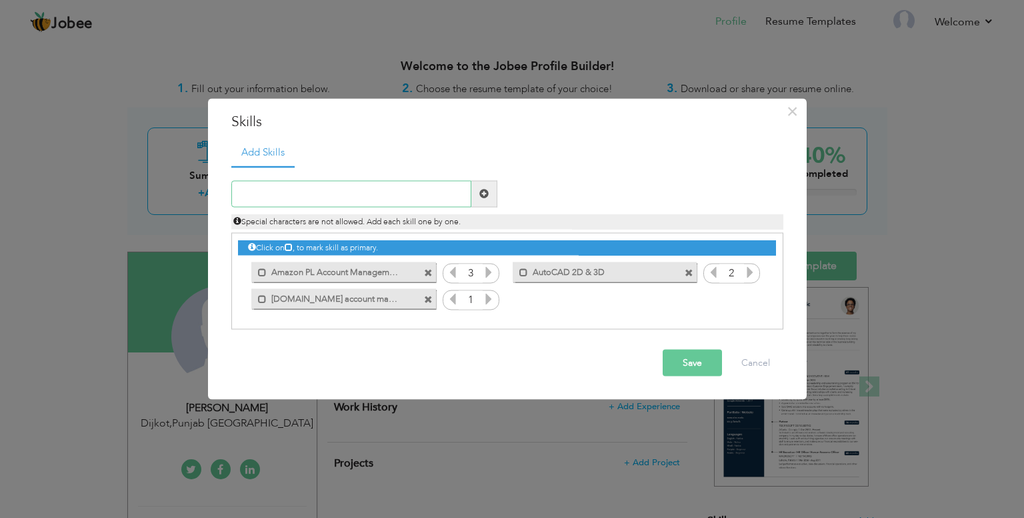
click at [387, 198] on input "text" at bounding box center [351, 193] width 240 height 27
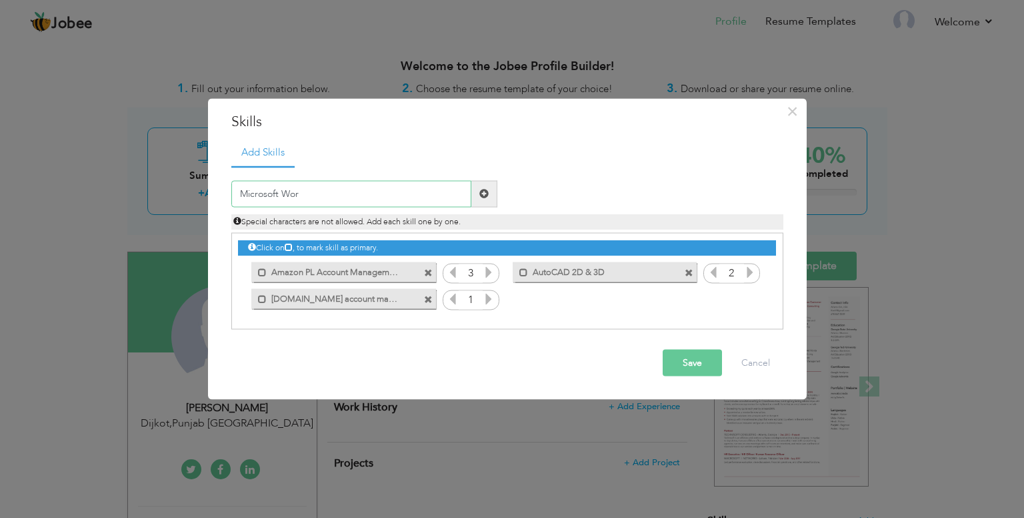
type input "Microsoft Word"
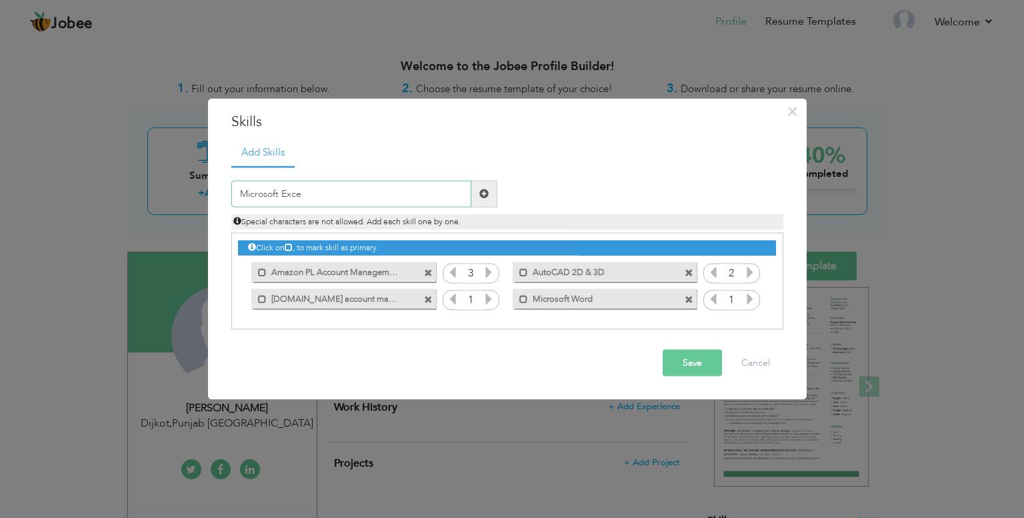
type input "Microsoft Excel"
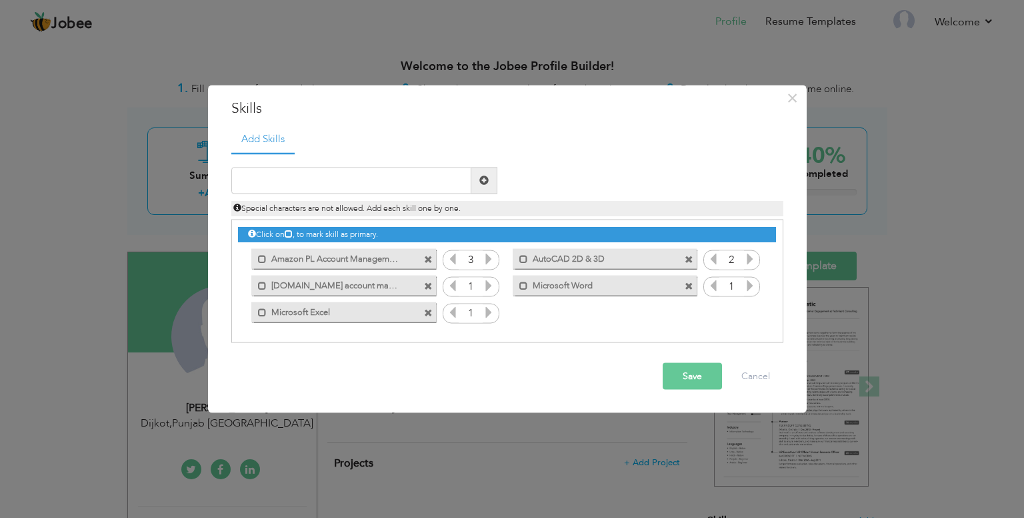
click at [488, 288] on icon at bounding box center [489, 285] width 12 height 12
click at [488, 308] on icon at bounding box center [489, 311] width 12 height 12
click at [747, 286] on icon at bounding box center [750, 285] width 12 height 12
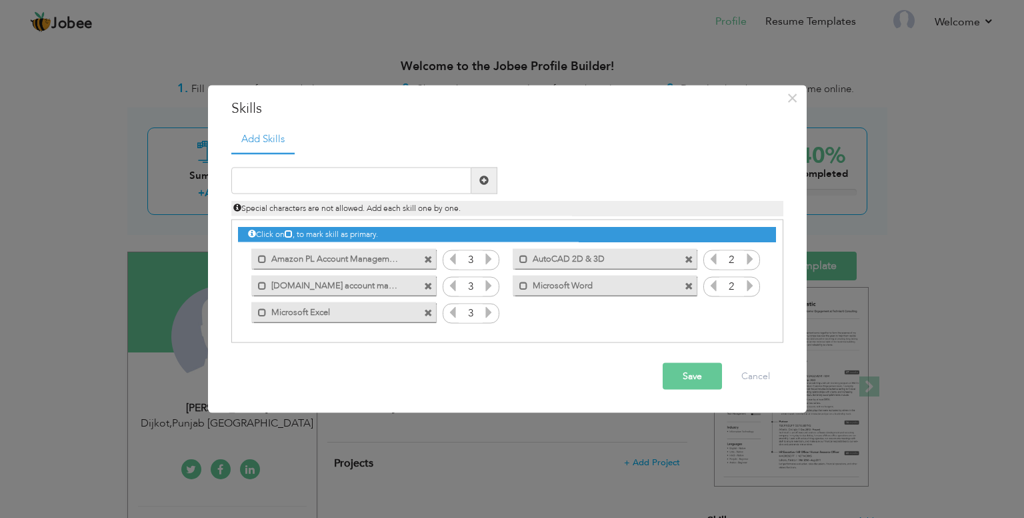
click at [747, 286] on icon at bounding box center [750, 285] width 12 height 12
click at [258, 257] on span at bounding box center [262, 259] width 9 height 9
click at [281, 285] on label "[DOMAIN_NAME] account management" at bounding box center [334, 283] width 135 height 17
click at [676, 370] on button "Save" at bounding box center [692, 375] width 59 height 27
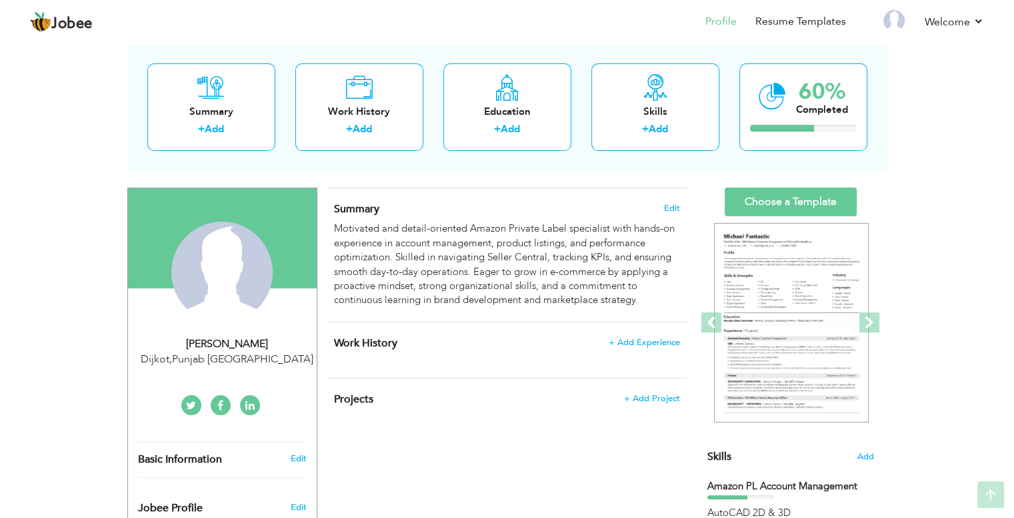
scroll to position [66, 0]
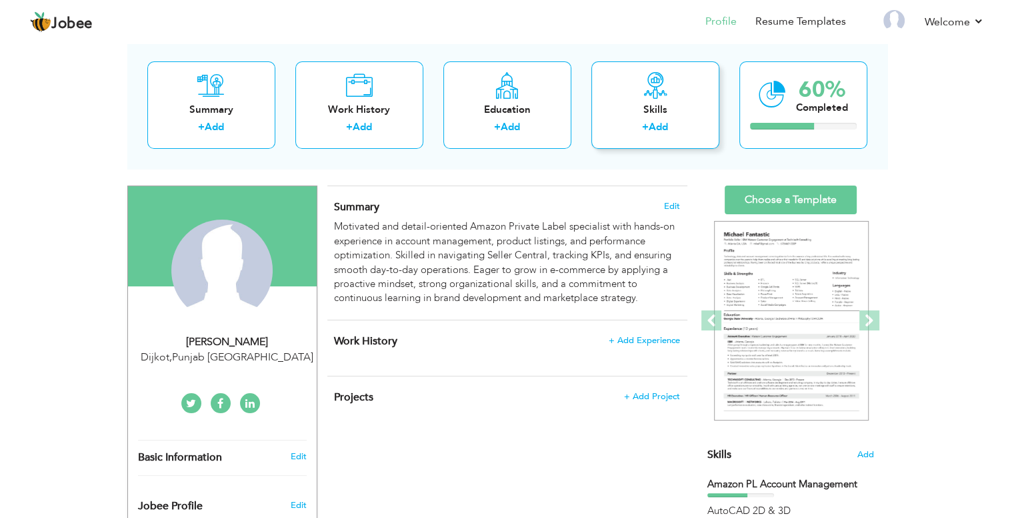
click at [670, 91] on div "Skills + Add" at bounding box center [656, 104] width 128 height 87
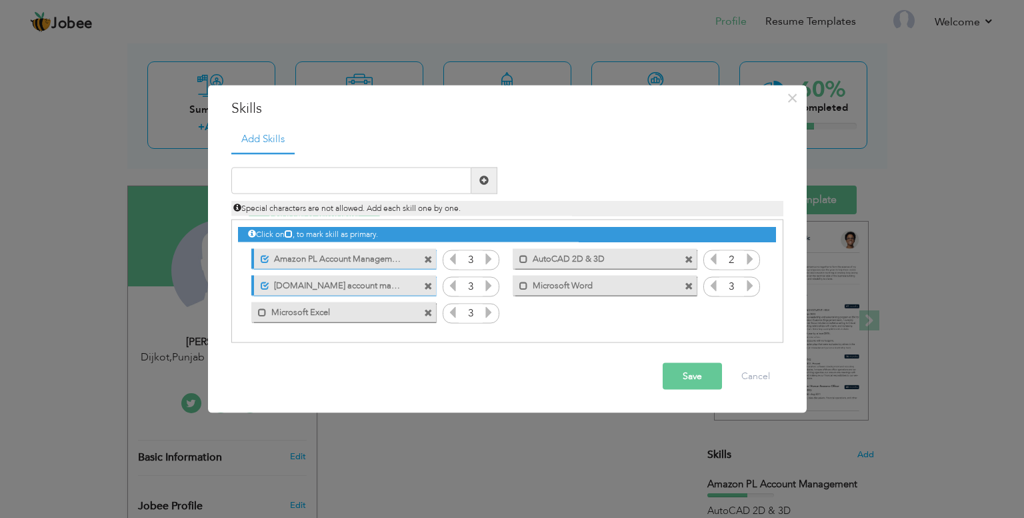
click at [491, 310] on icon at bounding box center [489, 311] width 12 height 12
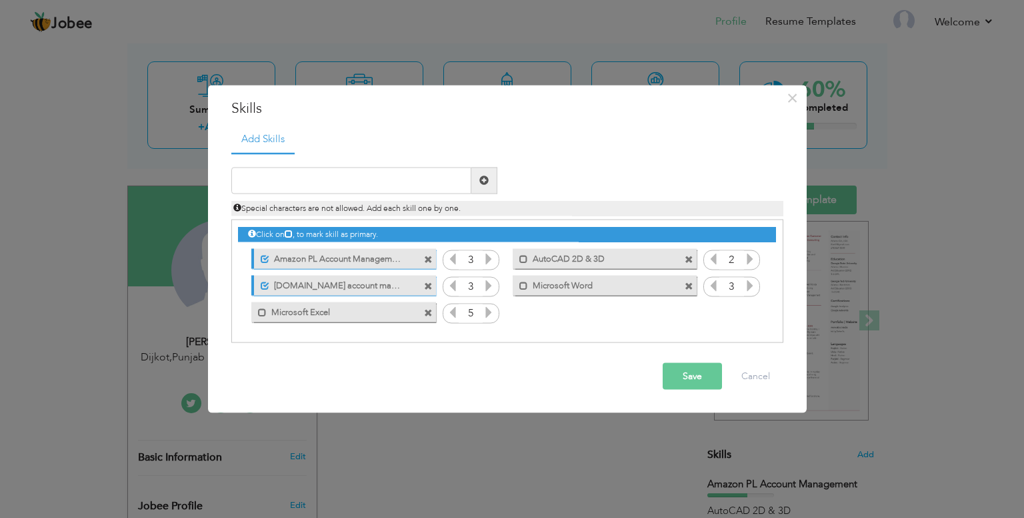
click at [450, 309] on icon at bounding box center [453, 311] width 12 height 12
click at [676, 377] on button "Save" at bounding box center [692, 375] width 59 height 27
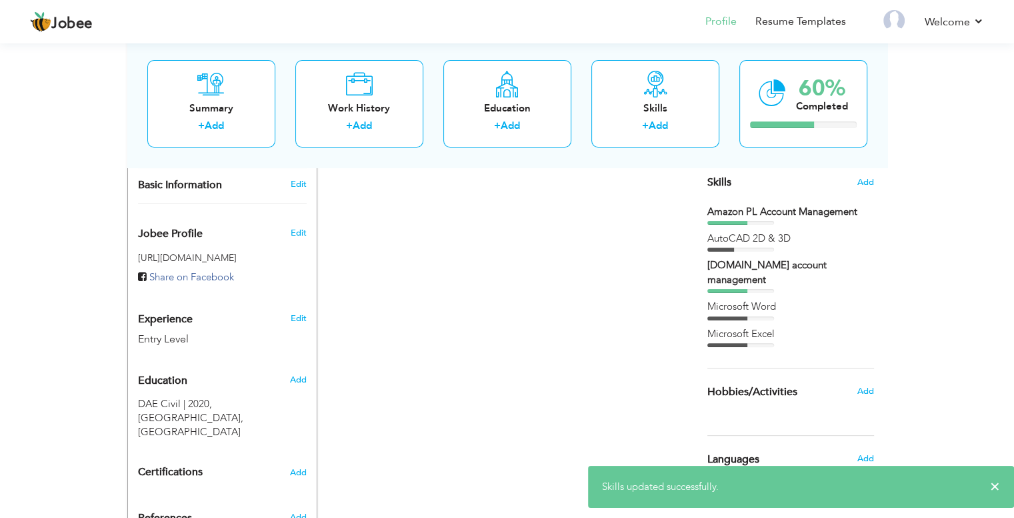
scroll to position [337, 0]
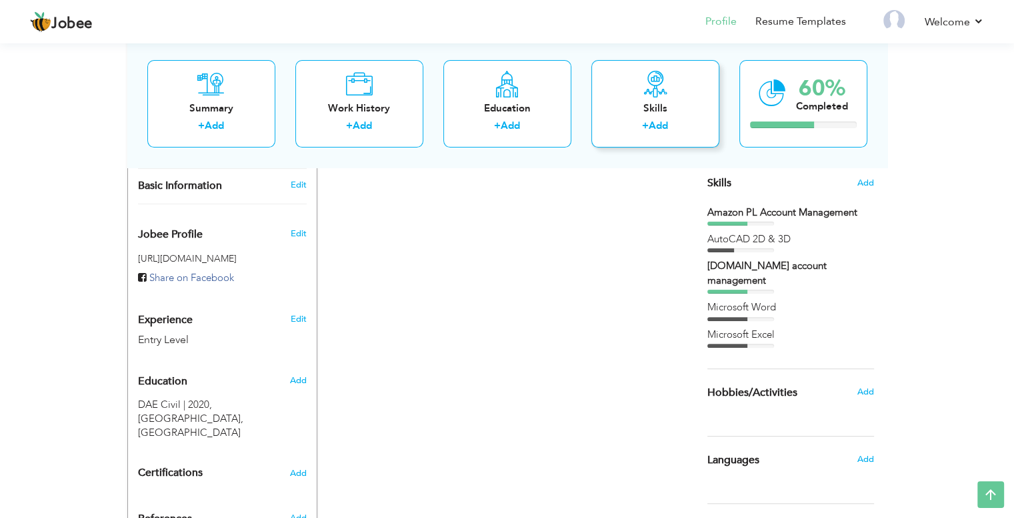
click at [665, 97] on div "Skills + Add" at bounding box center [656, 103] width 128 height 87
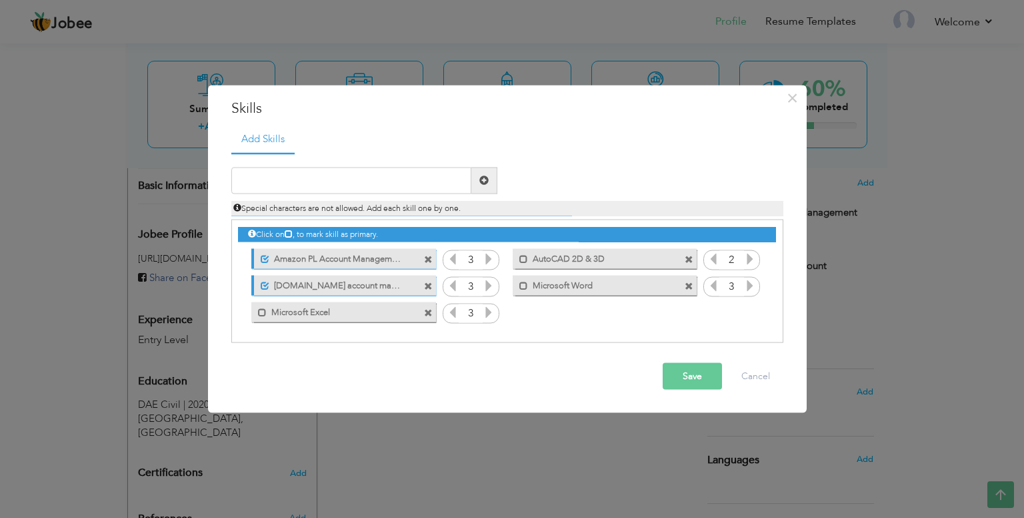
click at [690, 259] on span at bounding box center [689, 259] width 9 height 9
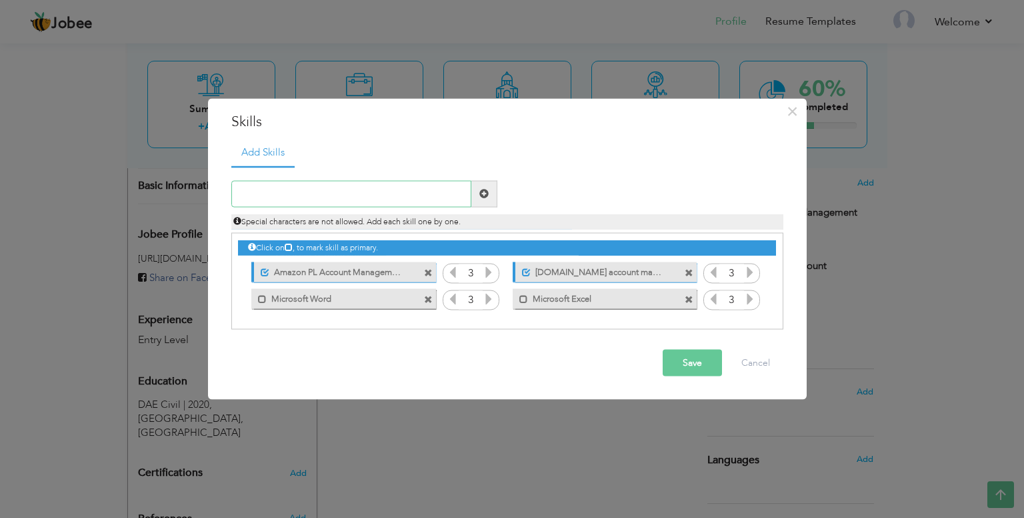
click at [353, 191] on input "text" at bounding box center [351, 193] width 240 height 27
type input "AutoCAD 2D & 3D"
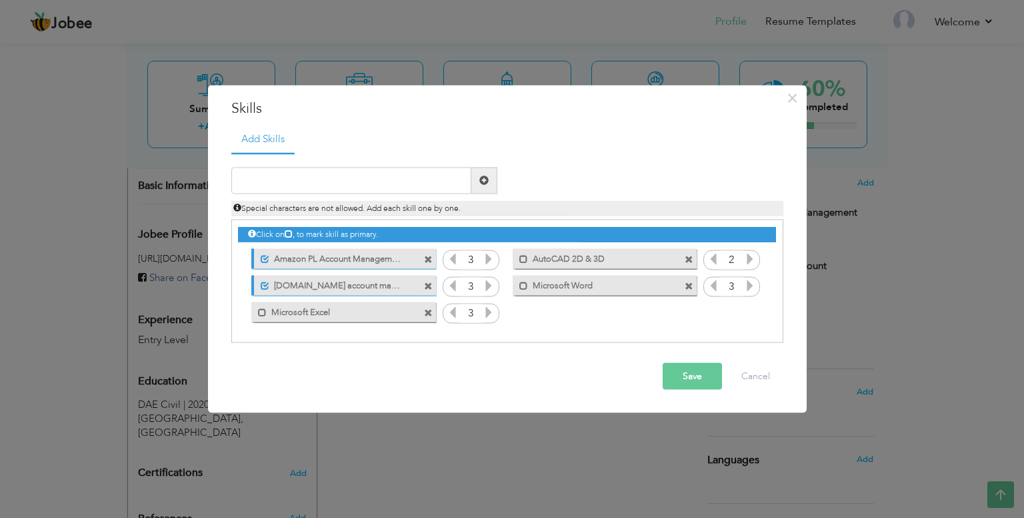
click at [692, 255] on span at bounding box center [689, 259] width 9 height 9
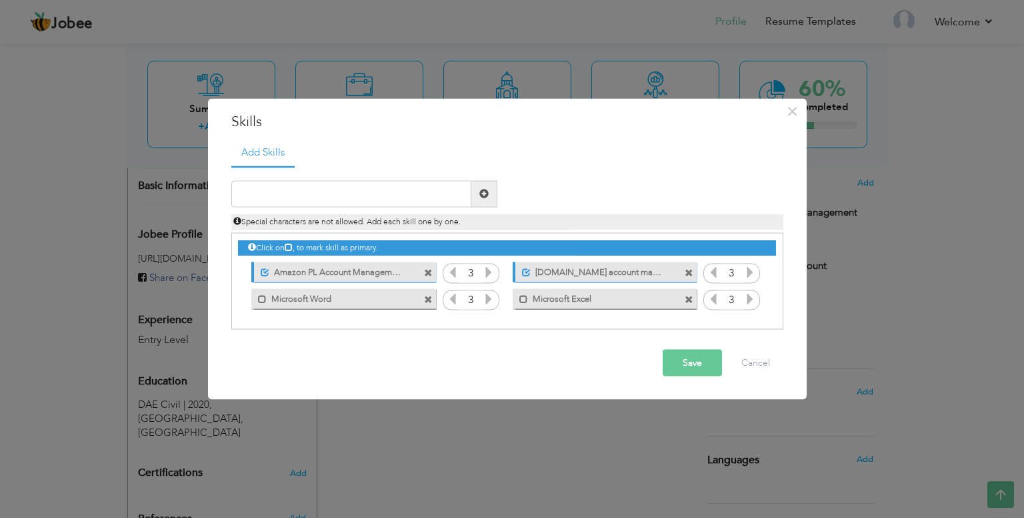
click at [678, 357] on button "Save" at bounding box center [692, 362] width 59 height 27
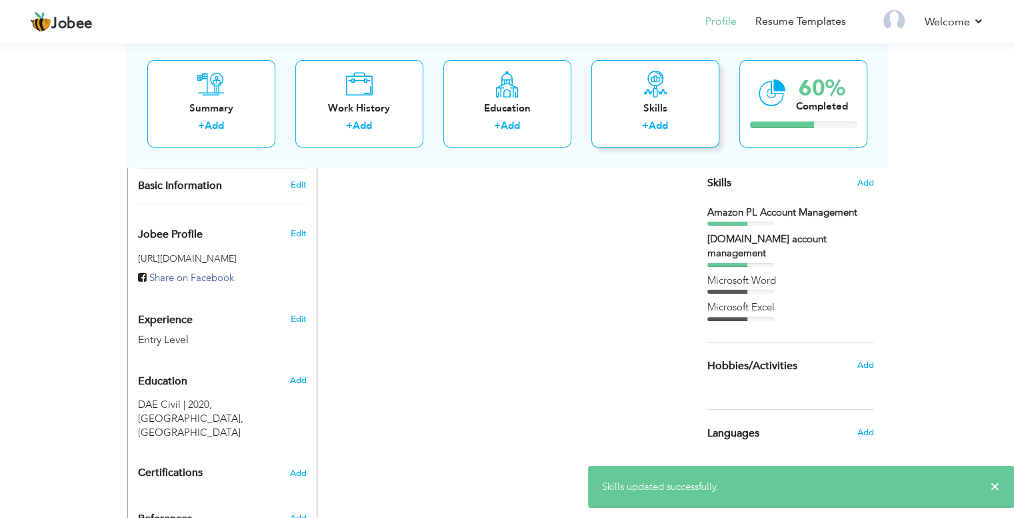
click at [632, 103] on div "Skills" at bounding box center [655, 108] width 107 height 14
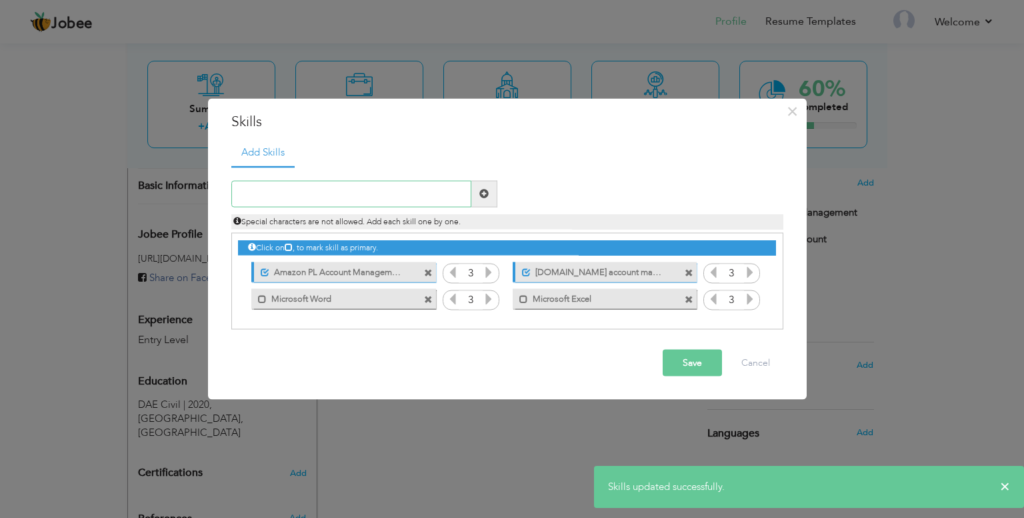
click at [390, 190] on input "text" at bounding box center [351, 193] width 240 height 27
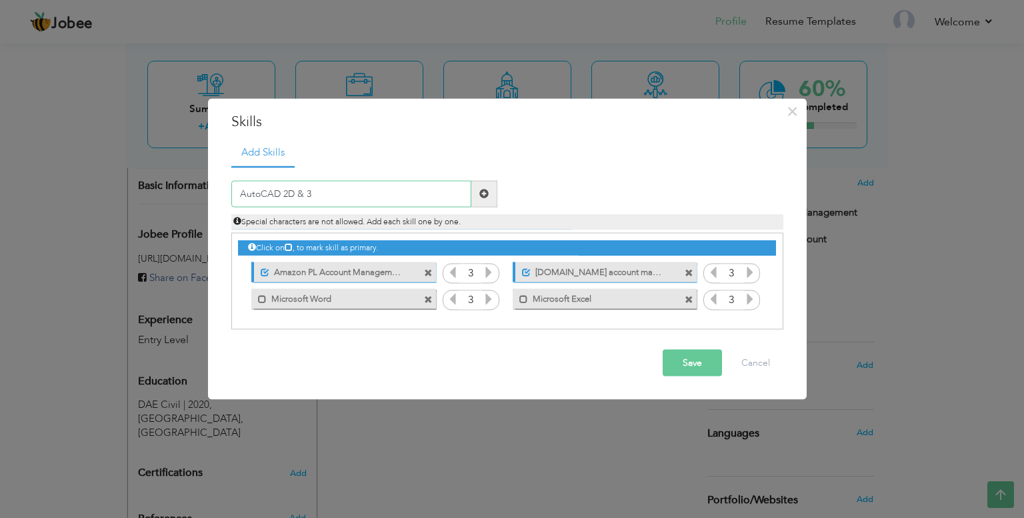
type input "AutoCAD 2D & 3D"
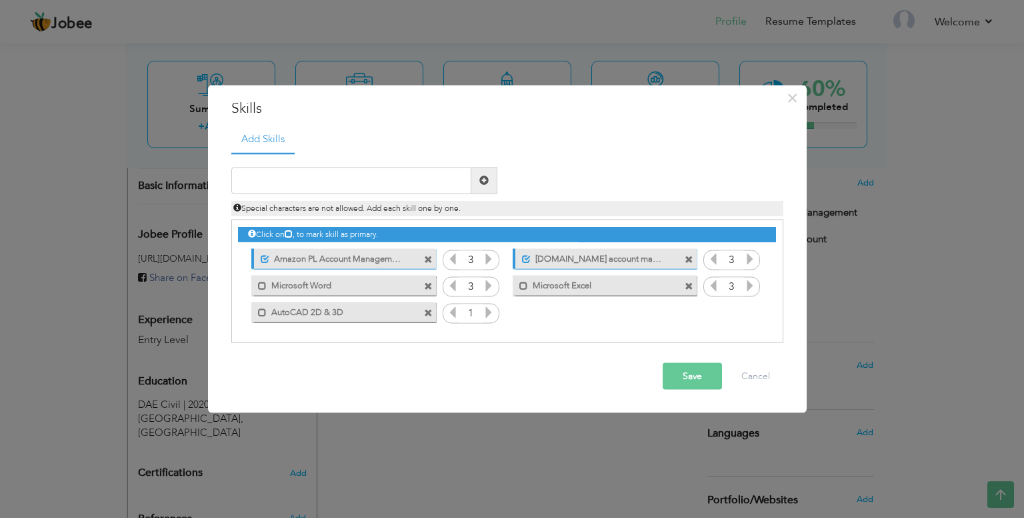
click at [488, 307] on icon at bounding box center [489, 311] width 12 height 12
click at [695, 378] on button "Save" at bounding box center [692, 375] width 59 height 27
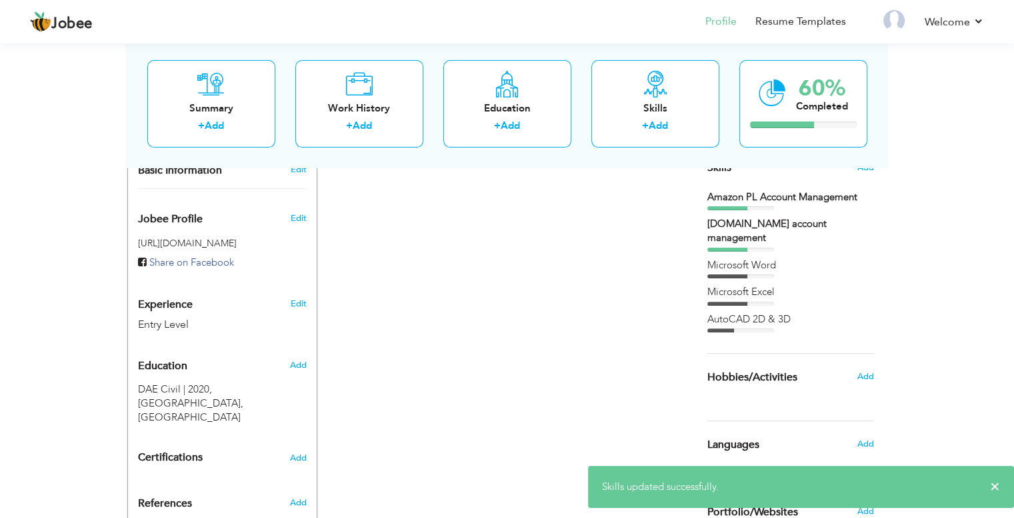
scroll to position [426, 0]
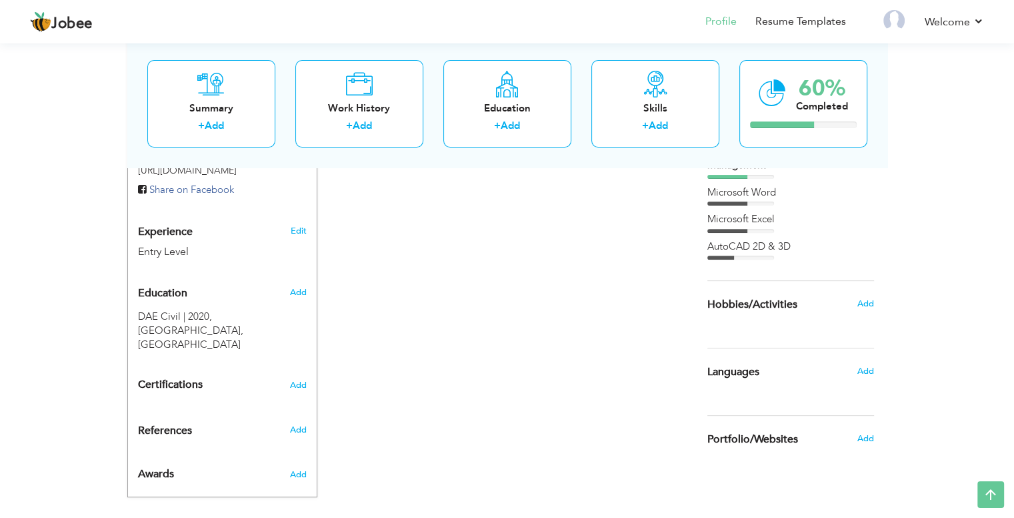
click at [855, 291] on div "Add" at bounding box center [868, 303] width 31 height 25
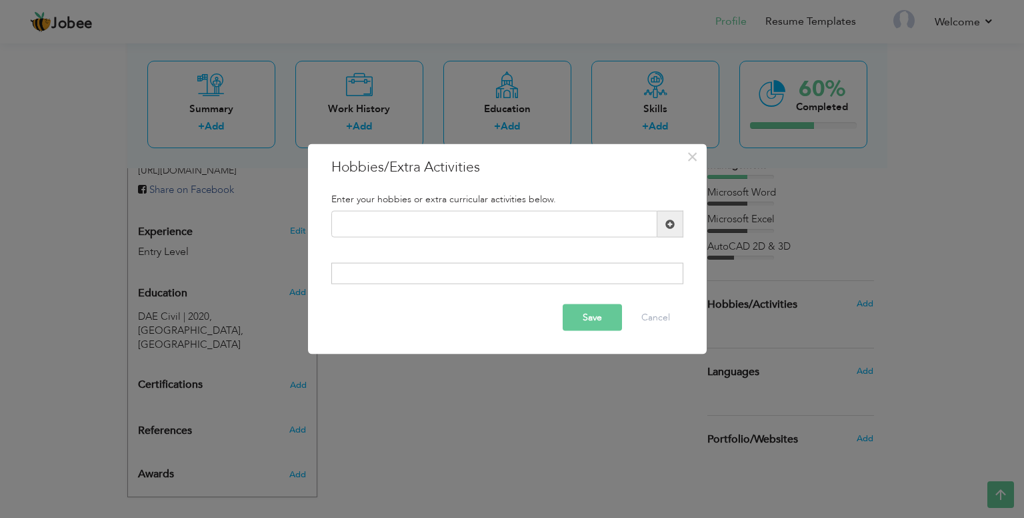
click at [512, 237] on div "Duplicate entry" at bounding box center [507, 229] width 372 height 37
click at [527, 225] on input "text" at bounding box center [494, 224] width 326 height 27
type input "Photography"
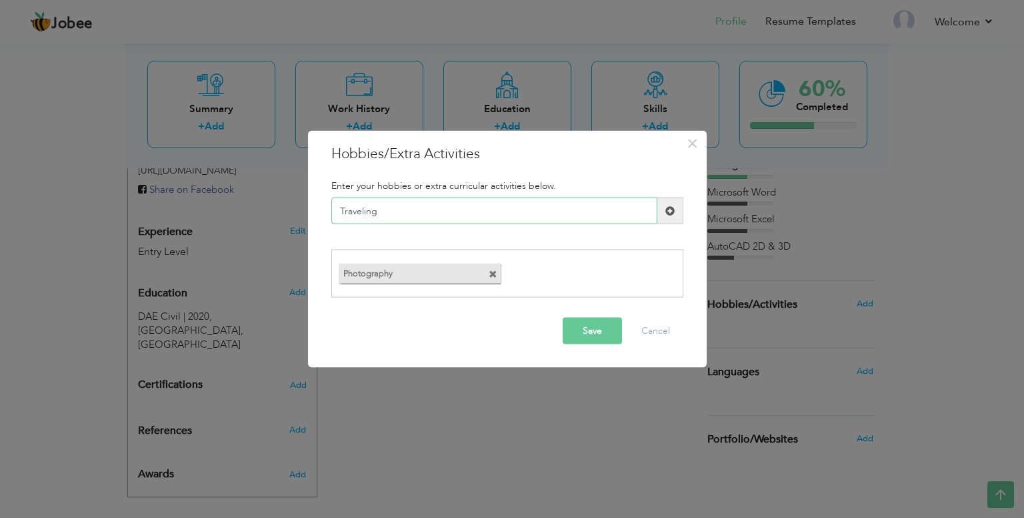
type input "Traveling"
click at [543, 211] on input "text" at bounding box center [494, 210] width 326 height 27
type input "Streaming"
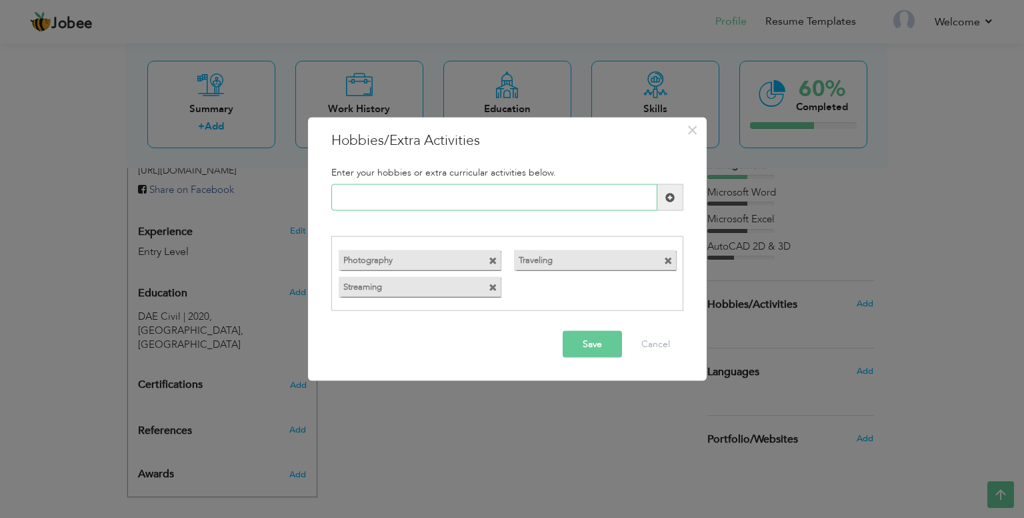
click at [394, 200] on input "text" at bounding box center [494, 197] width 326 height 27
paste input "- Playing sports"
type input "Playing sports"
click at [408, 206] on input "text" at bounding box center [494, 197] width 326 height 27
paste input "Hiking or nature explorat"
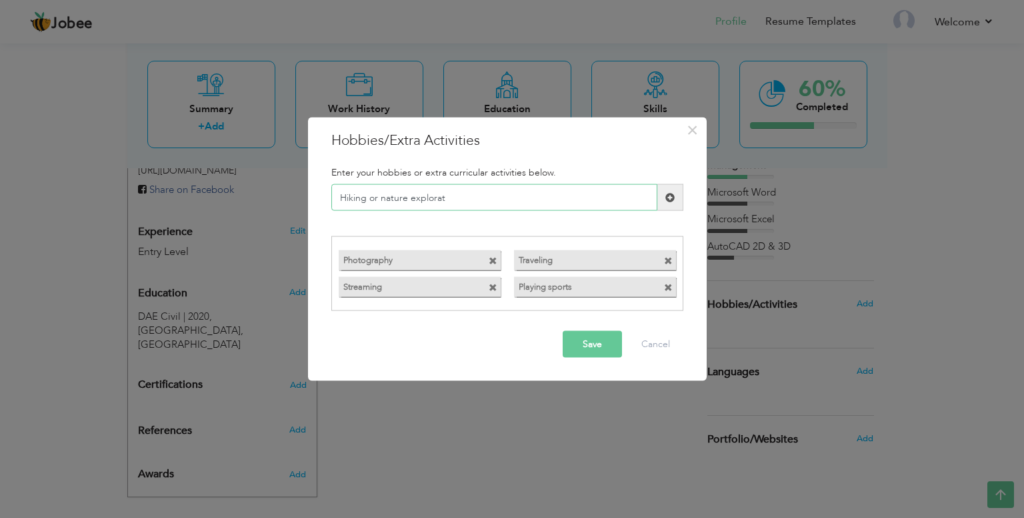
drag, startPoint x: 381, startPoint y: 197, endPoint x: 279, endPoint y: 217, distance: 104.1
click at [279, 217] on div "× Hobbies/Extra Activities Enter your hobbies or extra curricular activities be…" at bounding box center [512, 259] width 1024 height 518
click at [442, 187] on input "Nature explorat" at bounding box center [494, 197] width 326 height 27
type input "Nature exploration"
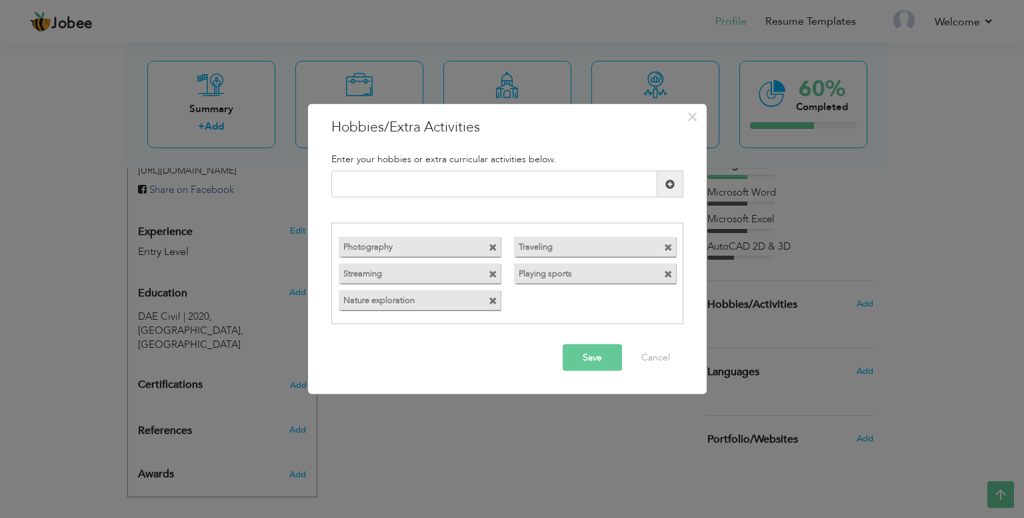
click at [616, 350] on button "Save" at bounding box center [592, 356] width 59 height 27
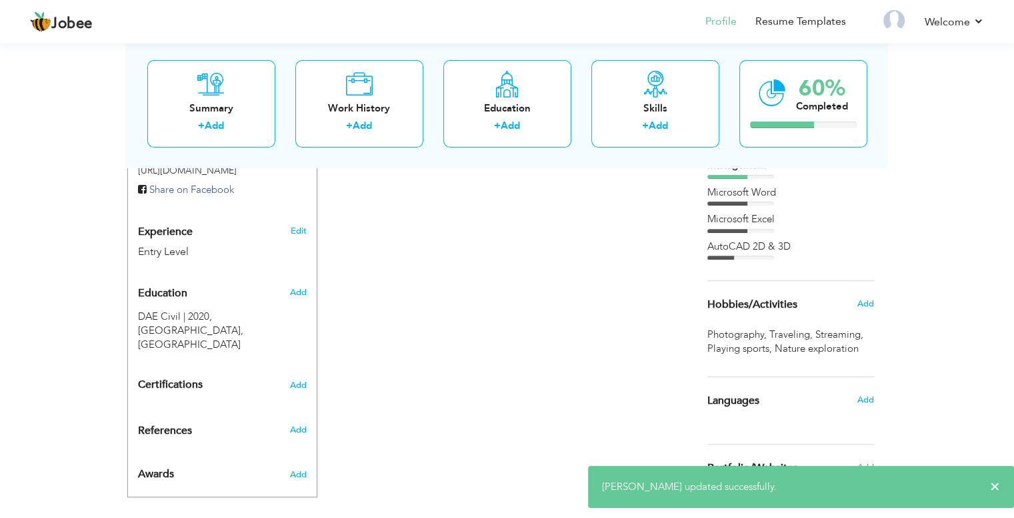
scroll to position [440, 0]
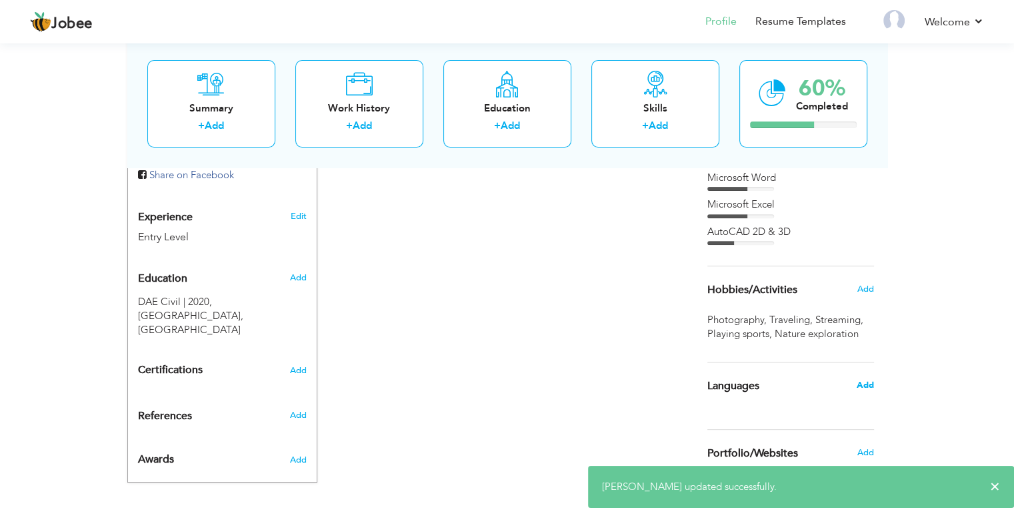
click at [862, 379] on span "Add" at bounding box center [864, 385] width 17 height 12
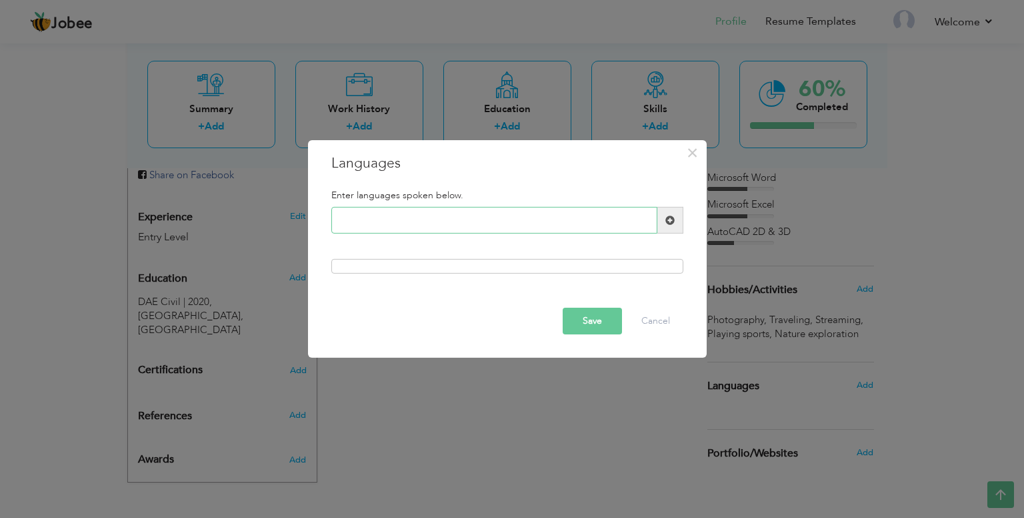
click at [525, 215] on input "text" at bounding box center [494, 220] width 326 height 27
type input "Urdu"
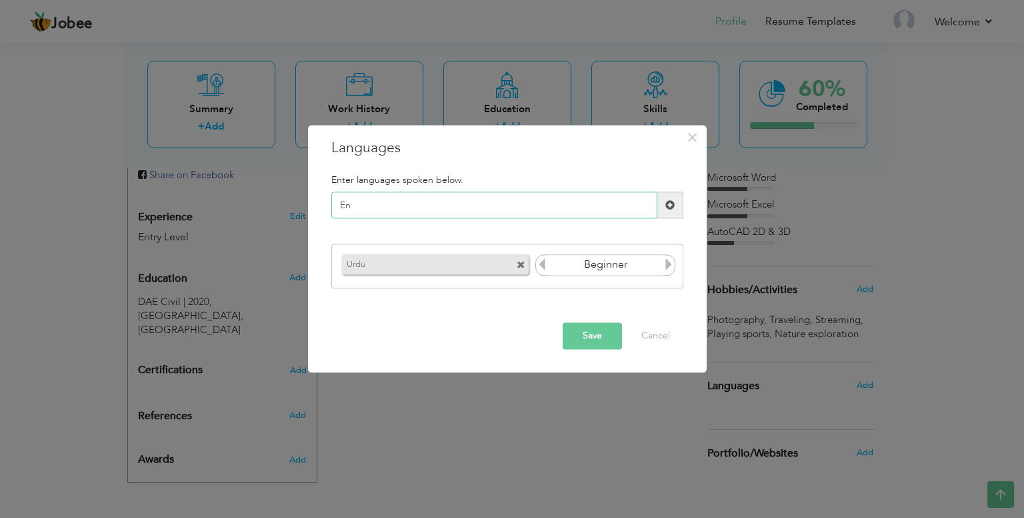
type input "E"
type input "Punjabi"
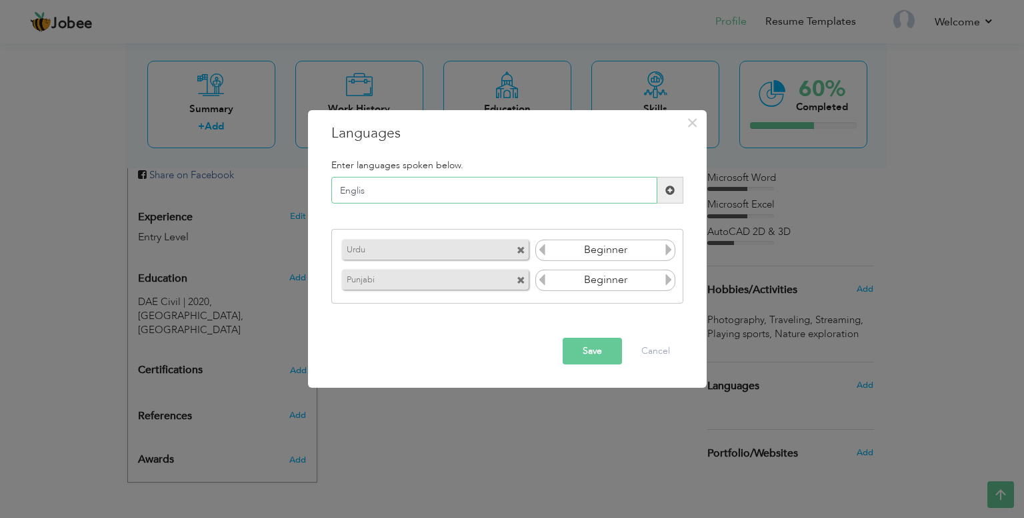
type input "English"
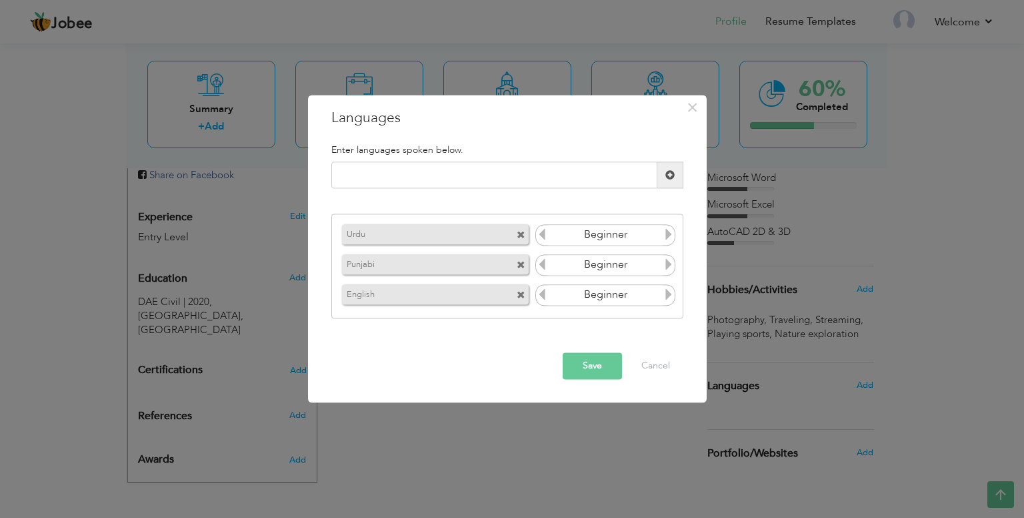
click at [665, 231] on icon at bounding box center [669, 234] width 12 height 12
drag, startPoint x: 665, startPoint y: 231, endPoint x: 668, endPoint y: 264, distance: 33.5
click at [668, 264] on div "Urdu Beginner Punjabi Beginner English Beginner" at bounding box center [507, 265] width 352 height 105
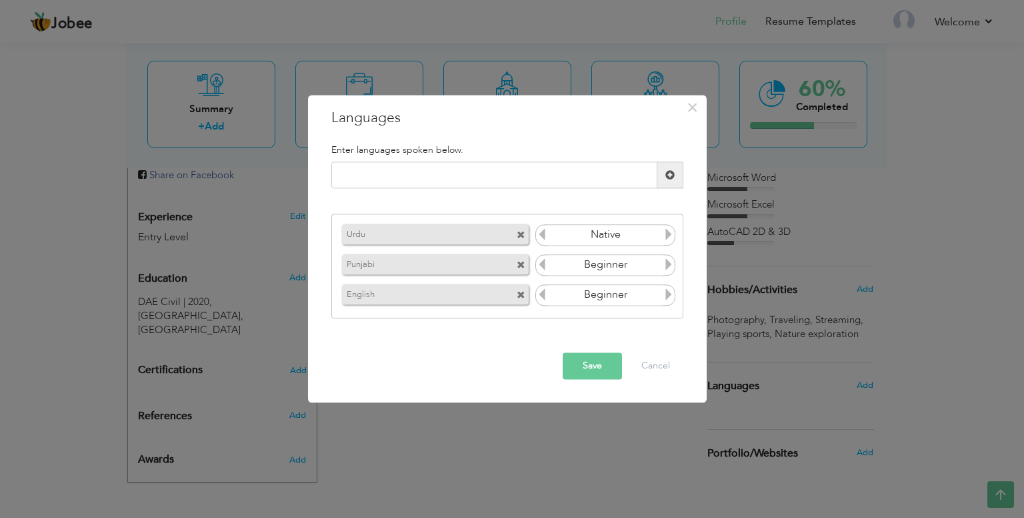
click at [668, 264] on icon at bounding box center [669, 264] width 12 height 12
click at [668, 295] on icon at bounding box center [669, 294] width 12 height 12
click at [581, 357] on button "Save" at bounding box center [592, 366] width 59 height 27
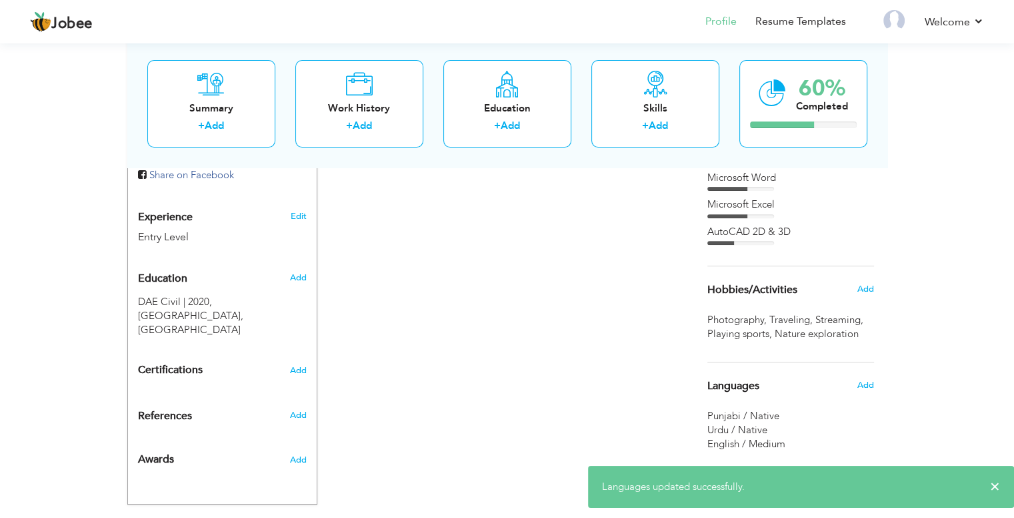
scroll to position [483, 0]
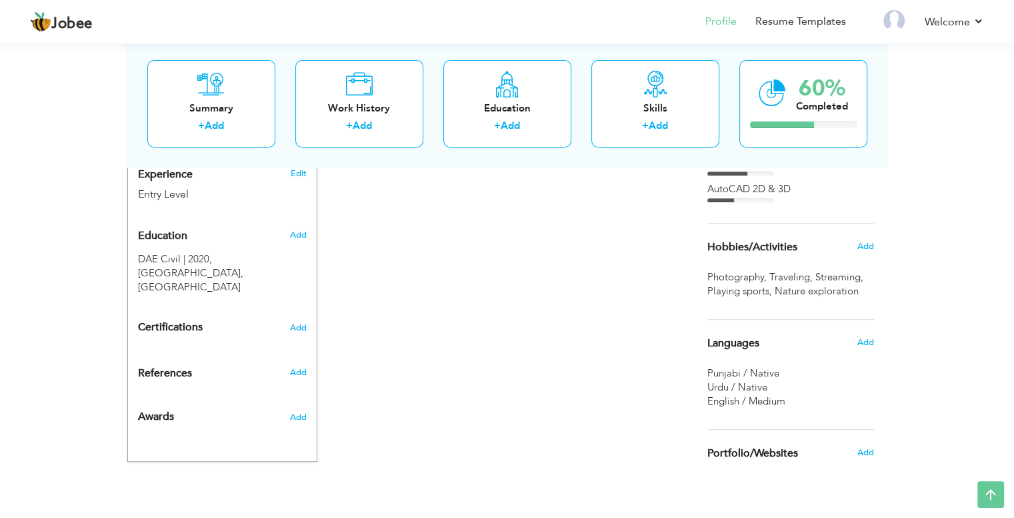
click at [251, 366] on div "References" at bounding box center [206, 373] width 157 height 14
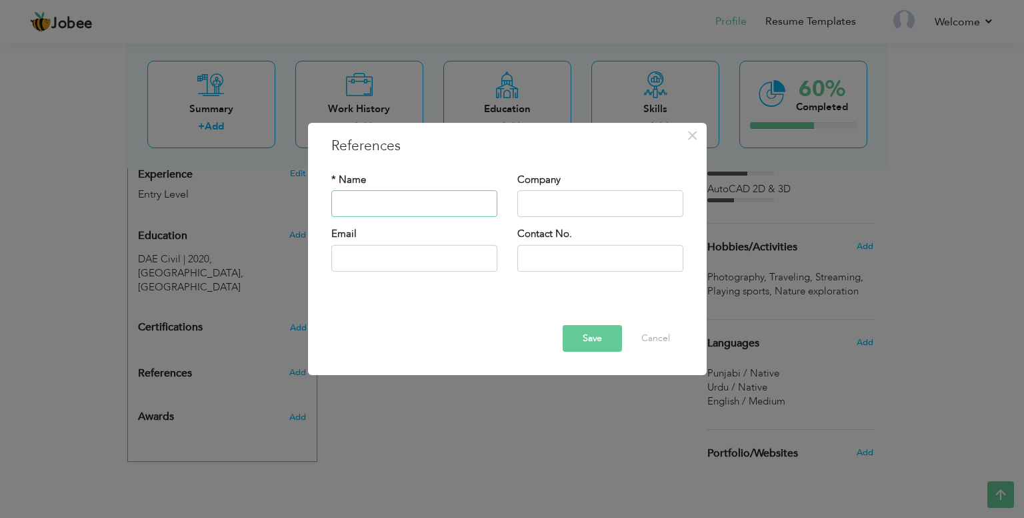
click at [429, 199] on input "text" at bounding box center [414, 204] width 166 height 27
click at [528, 211] on input "text" at bounding box center [601, 204] width 166 height 27
type input "S.A Construction Company"
click at [432, 193] on input "text" at bounding box center [414, 204] width 166 height 27
click at [429, 197] on input "text" at bounding box center [414, 204] width 166 height 27
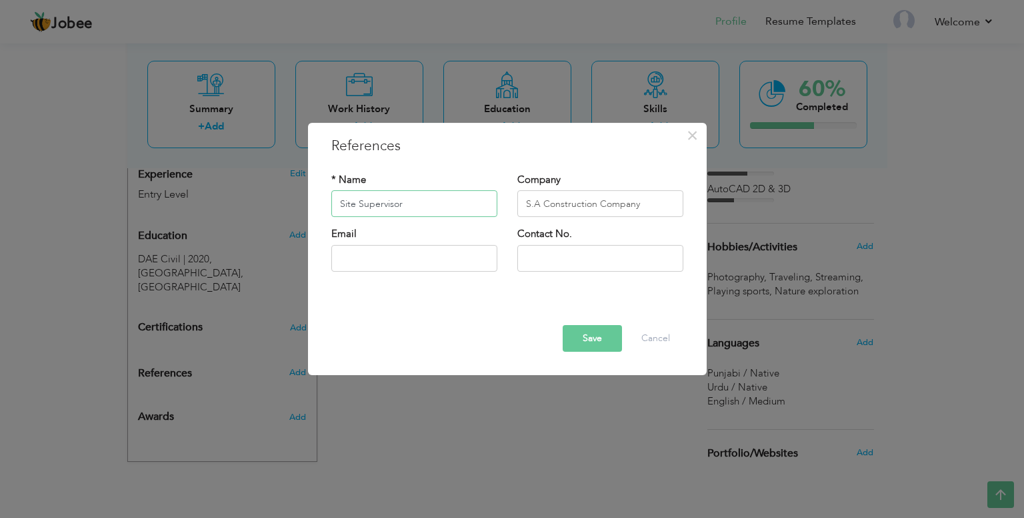
type input "Site Supervisor"
click at [482, 171] on div "* Name Site Supervisor Company S.A Construction Company Email Contact No." at bounding box center [507, 227] width 372 height 129
click at [412, 260] on input "text" at bounding box center [414, 258] width 166 height 27
click at [595, 331] on button "Save" at bounding box center [592, 338] width 59 height 27
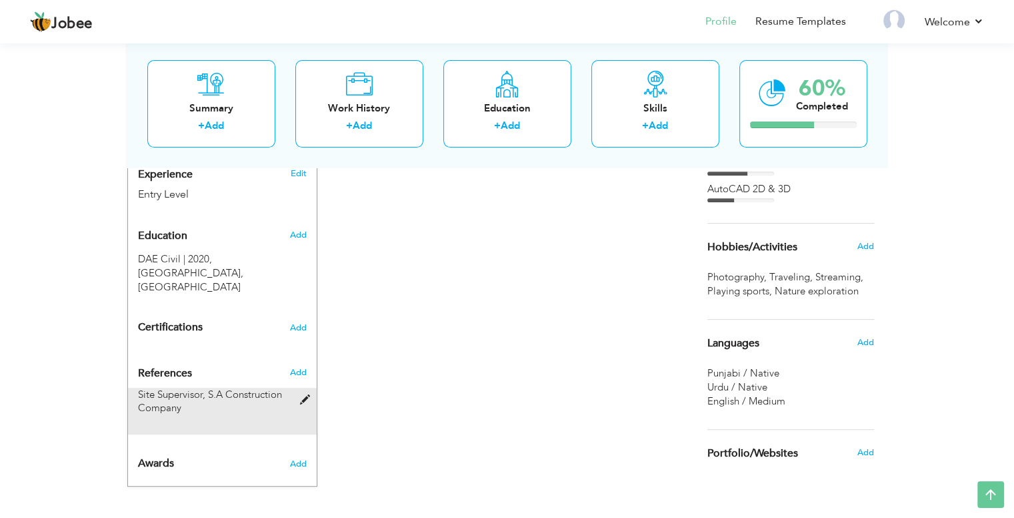
click at [307, 395] on span at bounding box center [307, 400] width 17 height 10
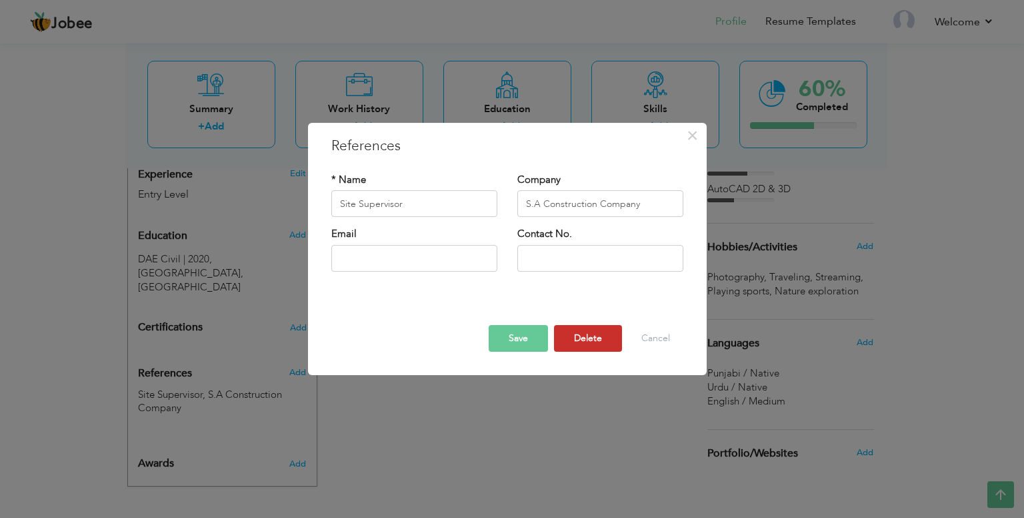
click at [582, 337] on button "Delete" at bounding box center [588, 338] width 68 height 27
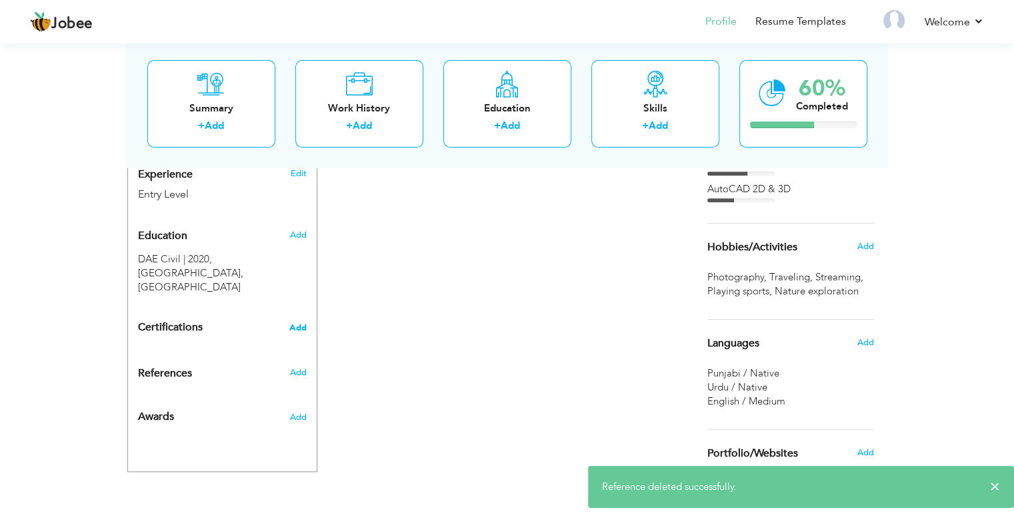
click at [296, 323] on span "Add" at bounding box center [297, 327] width 17 height 9
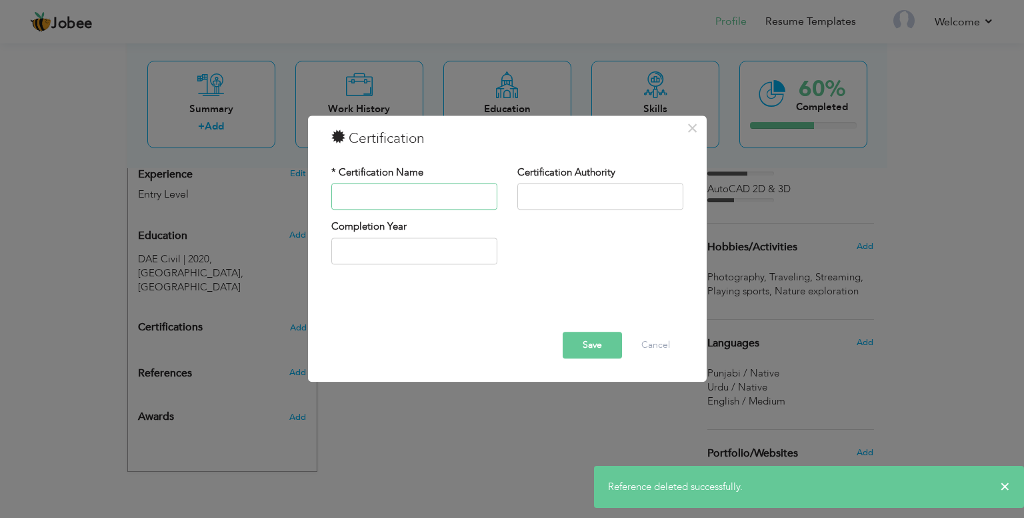
click at [463, 199] on input "text" at bounding box center [414, 196] width 166 height 27
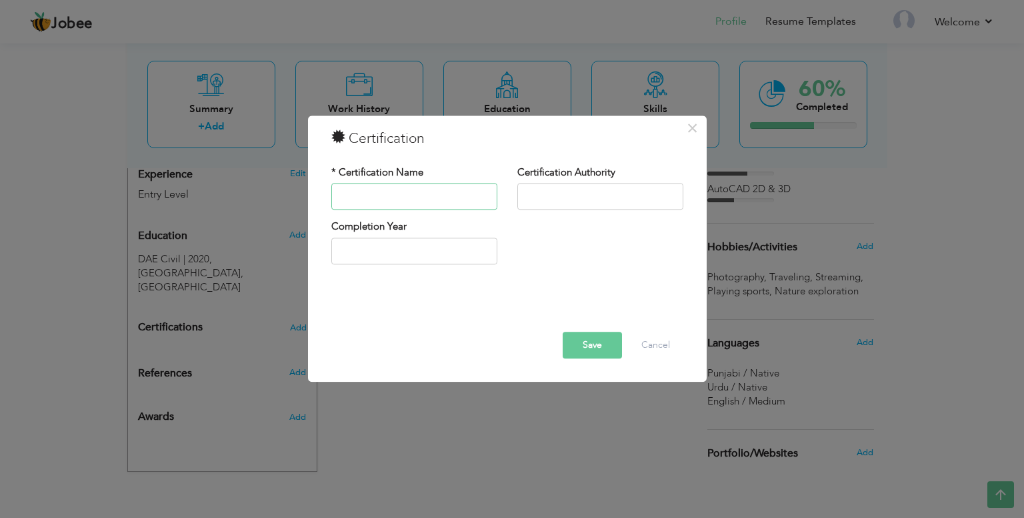
click at [463, 199] on input "text" at bounding box center [414, 196] width 166 height 27
type input "Site Supervisor"
click at [587, 191] on input "text" at bounding box center [601, 196] width 166 height 27
type input "S.A Construction Company"
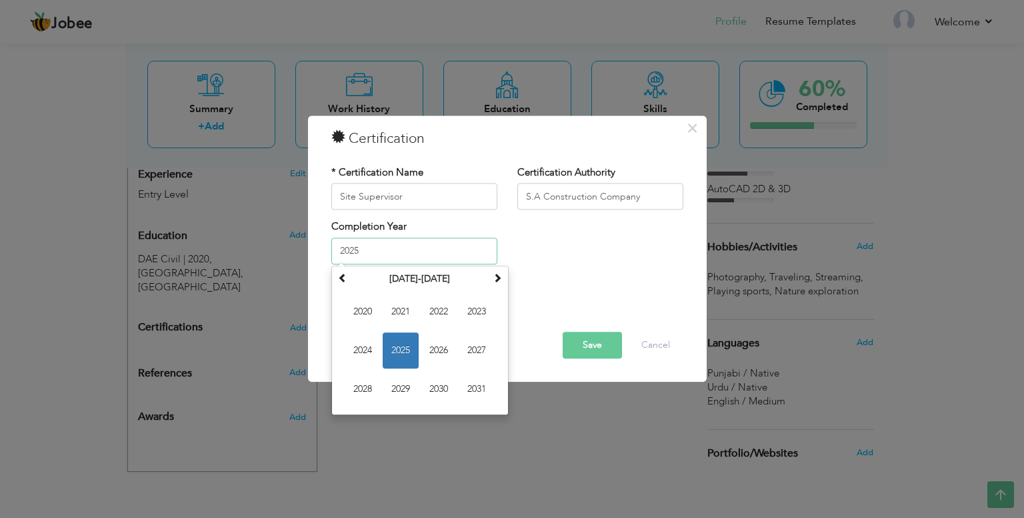
click at [467, 247] on input "2025" at bounding box center [414, 250] width 166 height 27
click at [392, 309] on span "2021" at bounding box center [401, 311] width 36 height 36
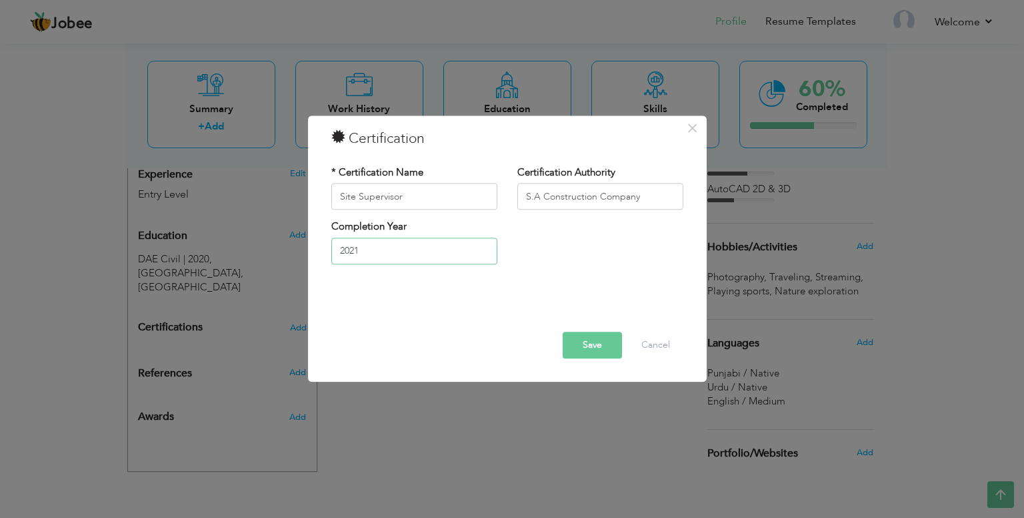
click at [406, 258] on input "2021" at bounding box center [414, 250] width 166 height 27
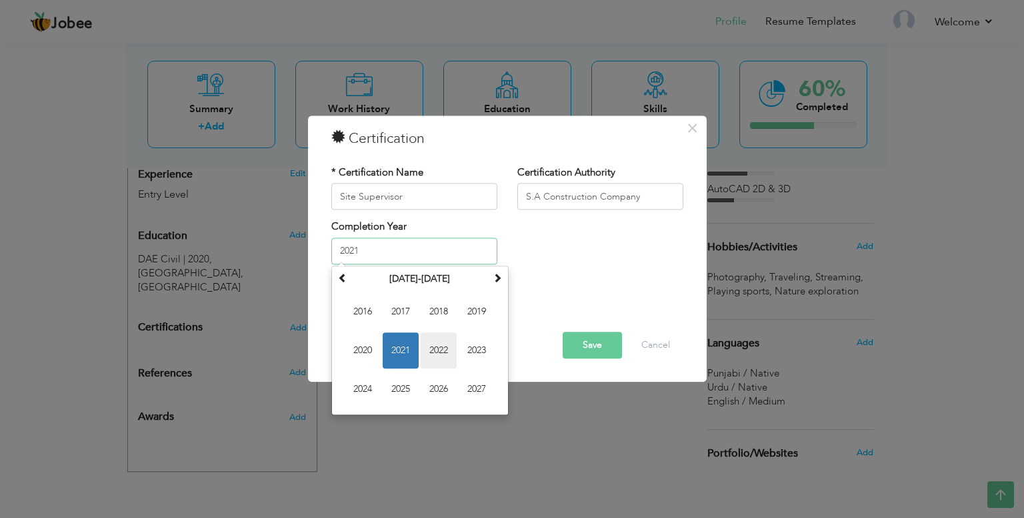
click at [434, 347] on span "2022" at bounding box center [439, 350] width 36 height 36
type input "2022"
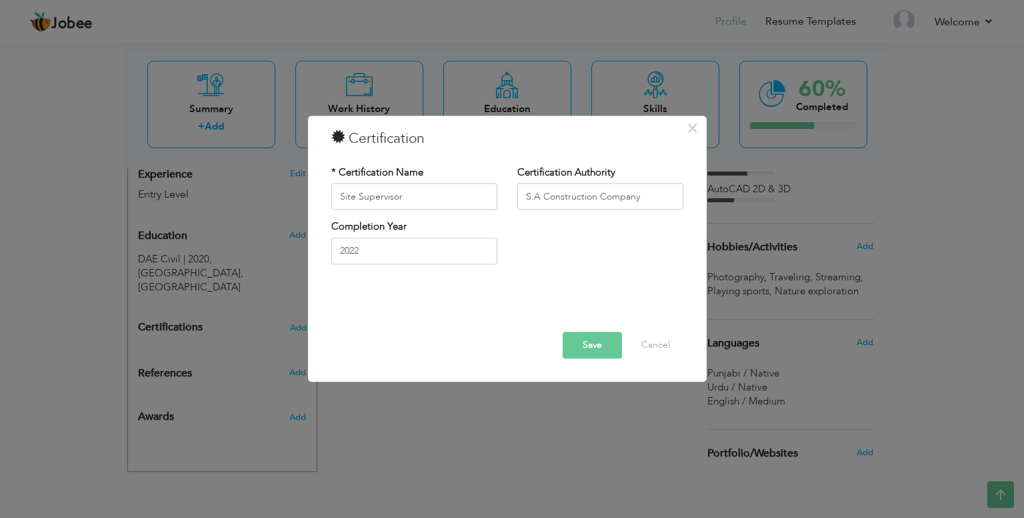
click at [585, 347] on button "Save" at bounding box center [592, 345] width 59 height 27
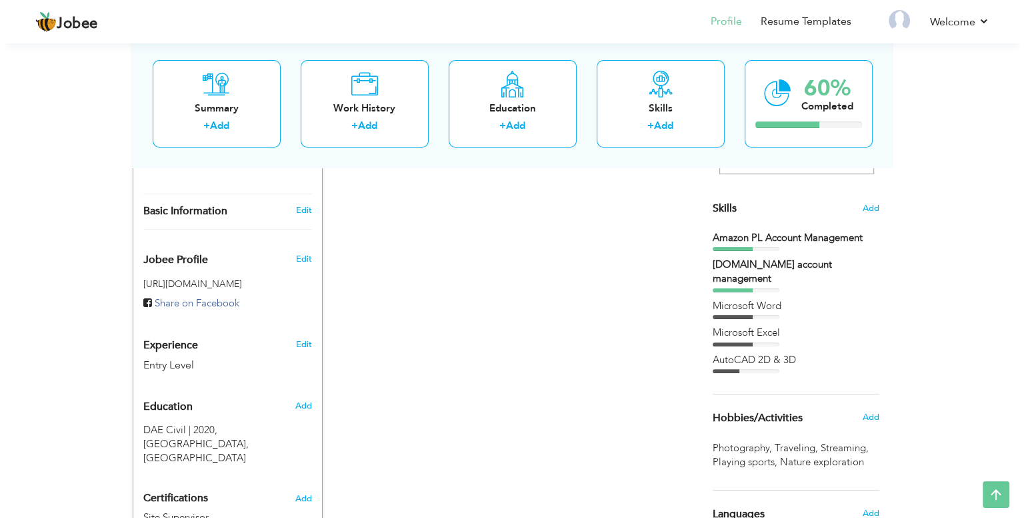
scroll to position [314, 0]
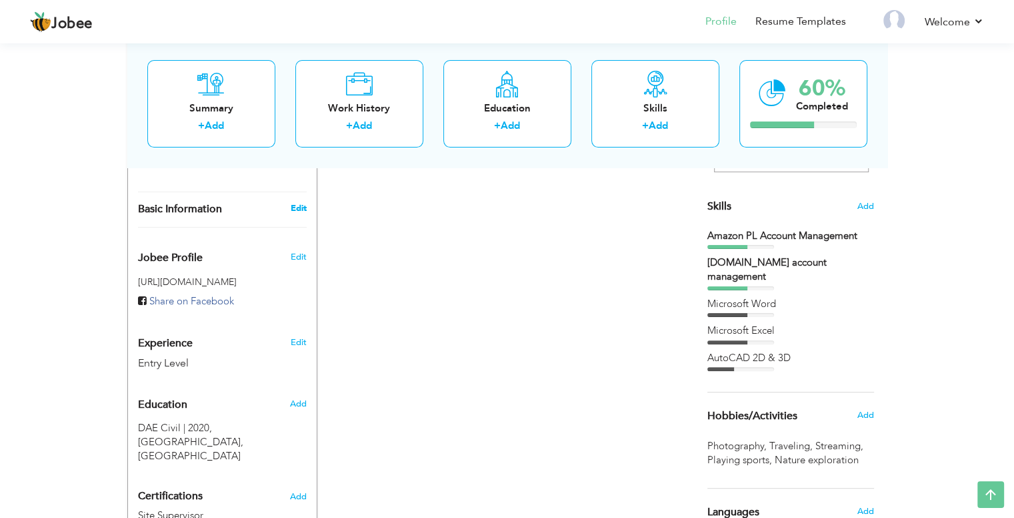
click at [291, 209] on link "Edit" at bounding box center [298, 208] width 16 height 12
type input "Muhammad"
type input "Hasham"
type input "03064896152"
select select "number:166"
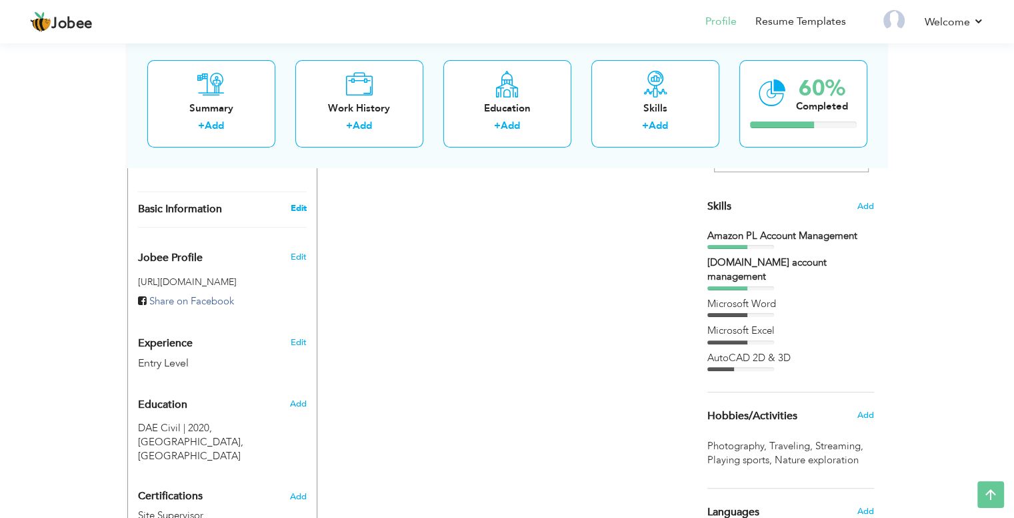
type input "Punjab"
type input "Dijkot"
select select "number:1"
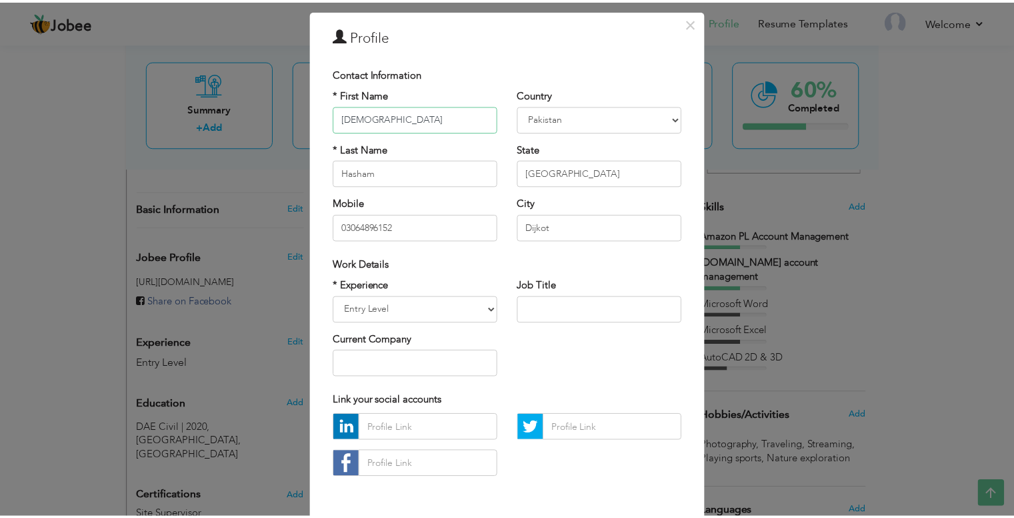
scroll to position [93, 0]
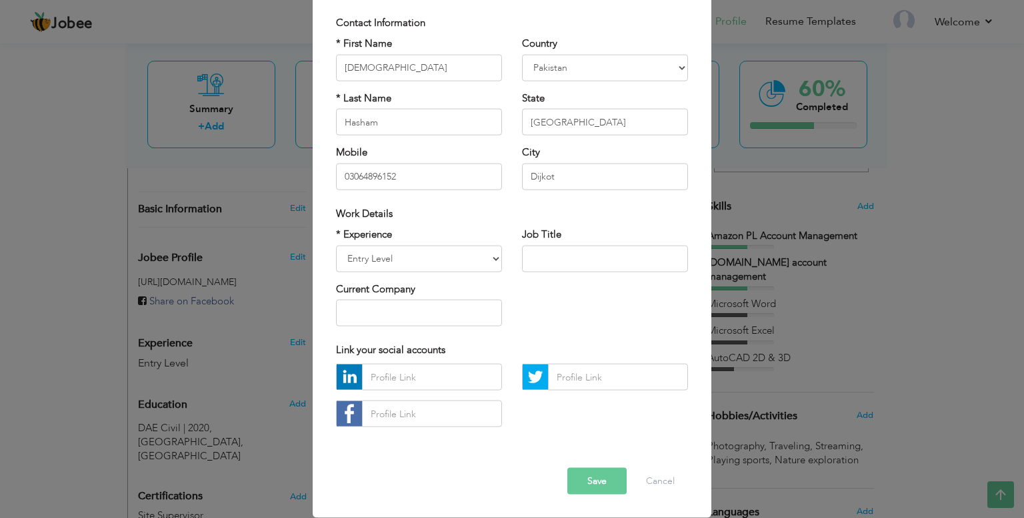
click at [774, 172] on div "× Profile Contact Information * First Name Muhammad * Last Name Aruba" at bounding box center [512, 259] width 1024 height 518
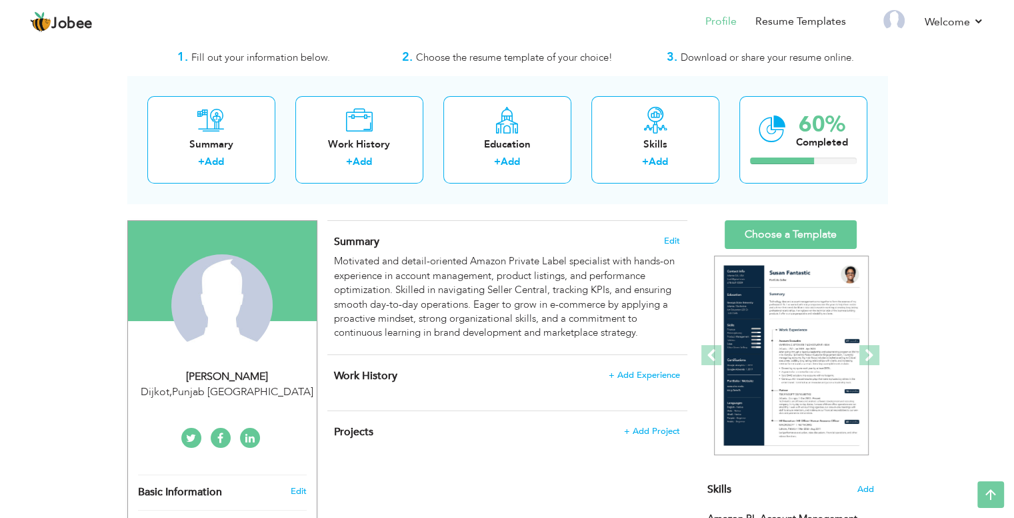
scroll to position [0, 0]
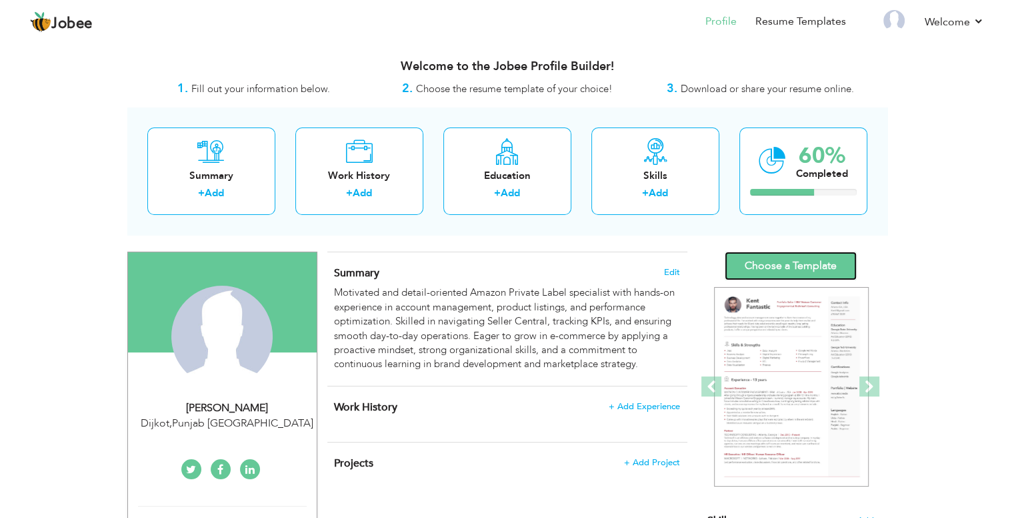
click at [777, 261] on link "Choose a Template" at bounding box center [791, 265] width 132 height 29
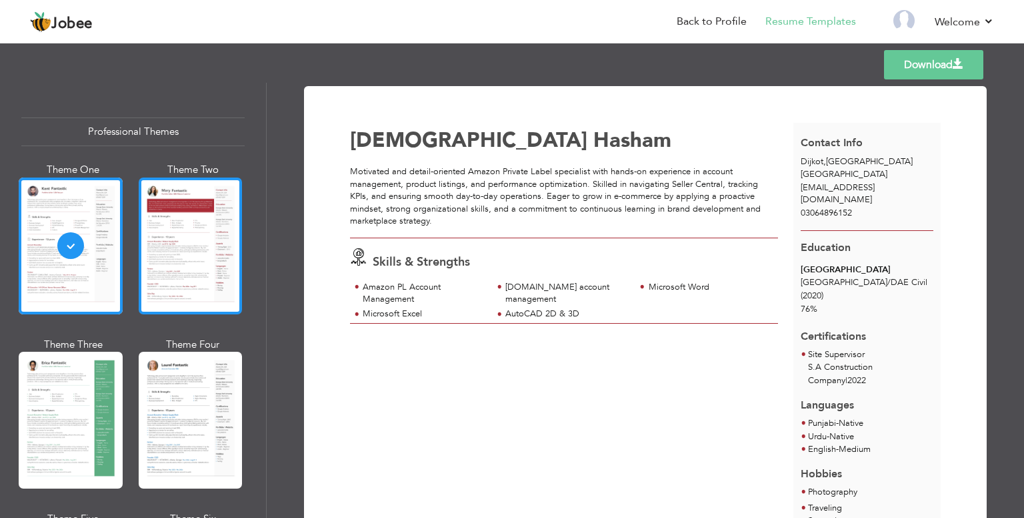
click at [233, 262] on div at bounding box center [191, 245] width 104 height 137
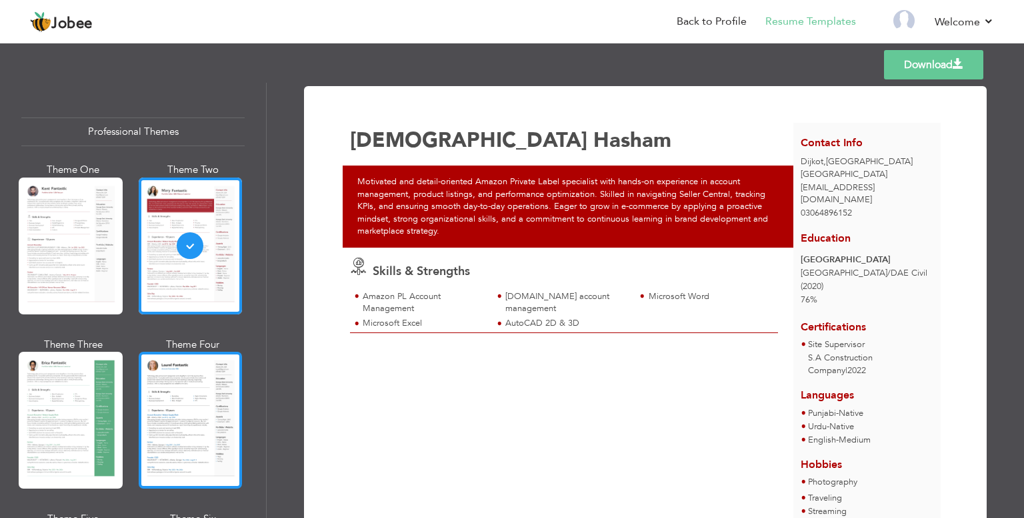
click at [187, 356] on div at bounding box center [191, 419] width 104 height 137
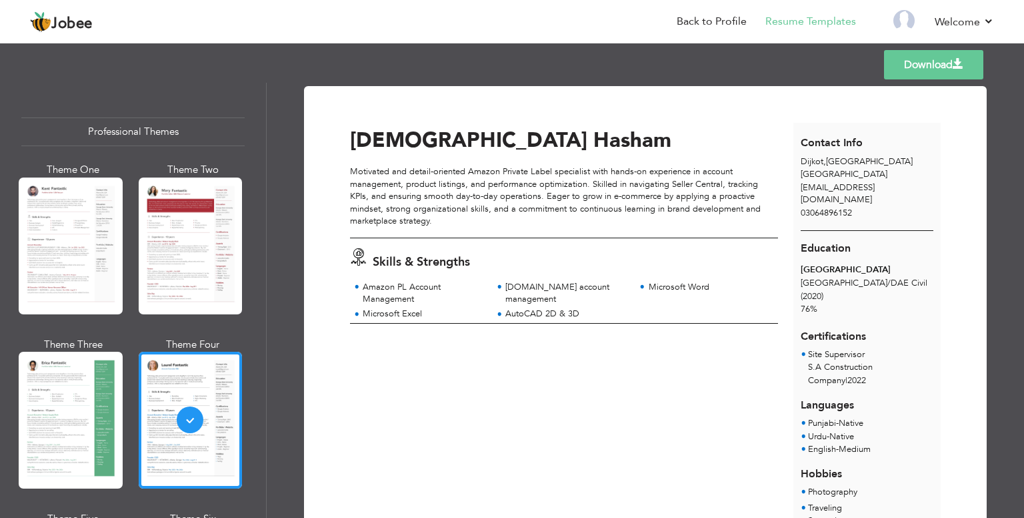
scroll to position [89, 0]
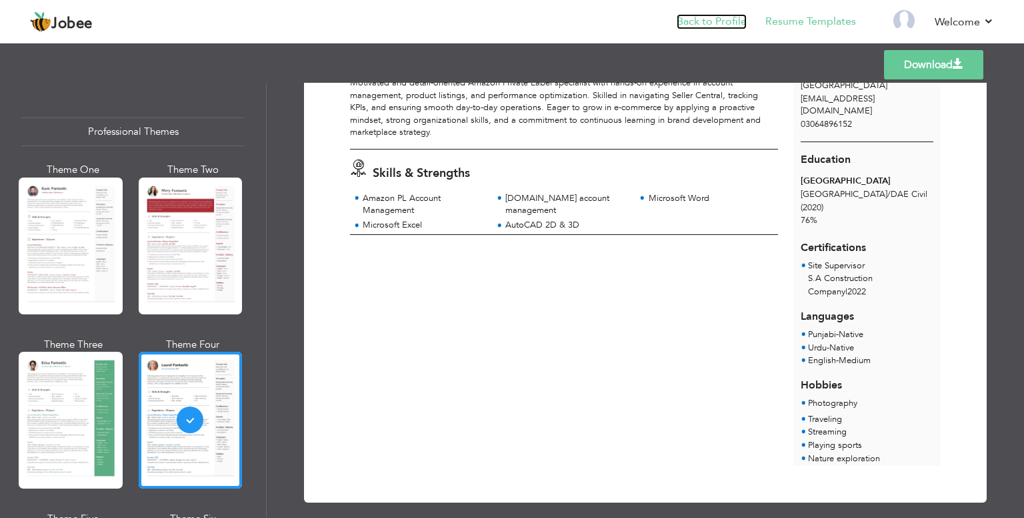
click at [704, 15] on link "Back to Profile" at bounding box center [712, 21] width 70 height 15
